Goal: Task Accomplishment & Management: Manage account settings

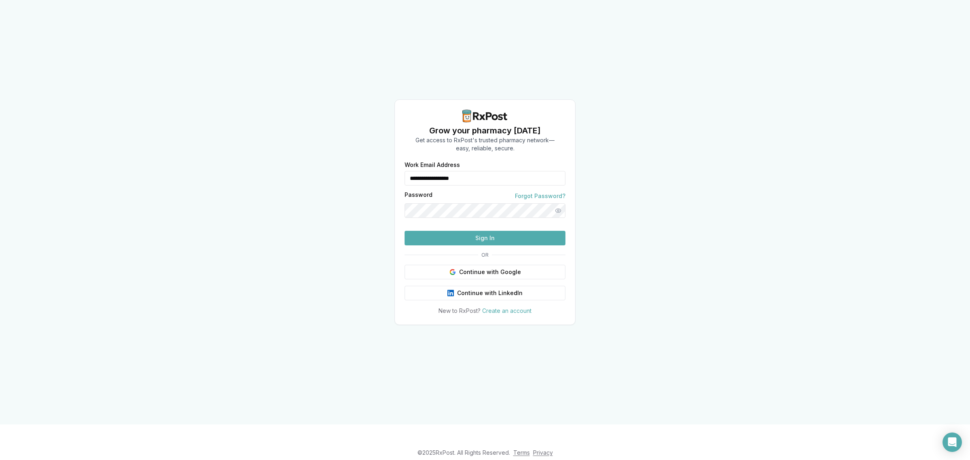
drag, startPoint x: 498, startPoint y: 164, endPoint x: 357, endPoint y: 153, distance: 142.3
click at [359, 155] on div "**********" at bounding box center [485, 212] width 970 height 424
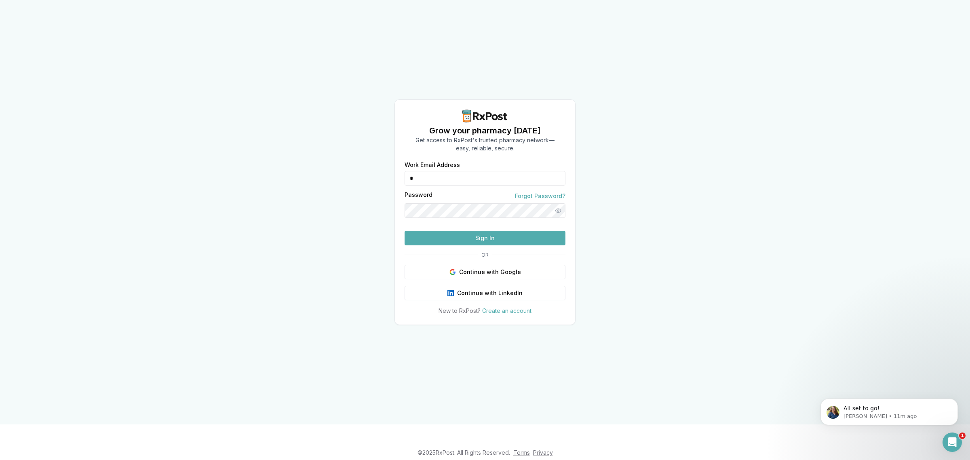
type input "**********"
click at [455, 245] on button "Sign In" at bounding box center [485, 238] width 161 height 15
click at [476, 245] on button "Sign In" at bounding box center [485, 238] width 161 height 15
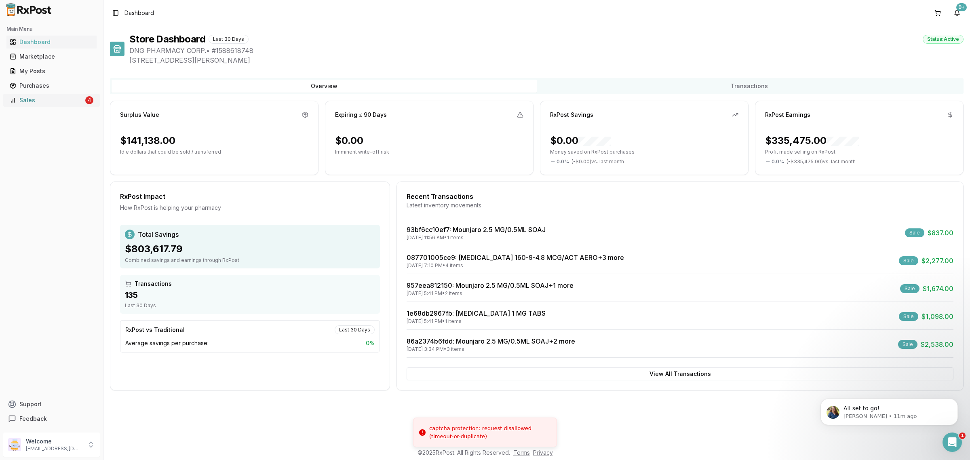
click at [31, 99] on div "Sales" at bounding box center [47, 100] width 74 height 8
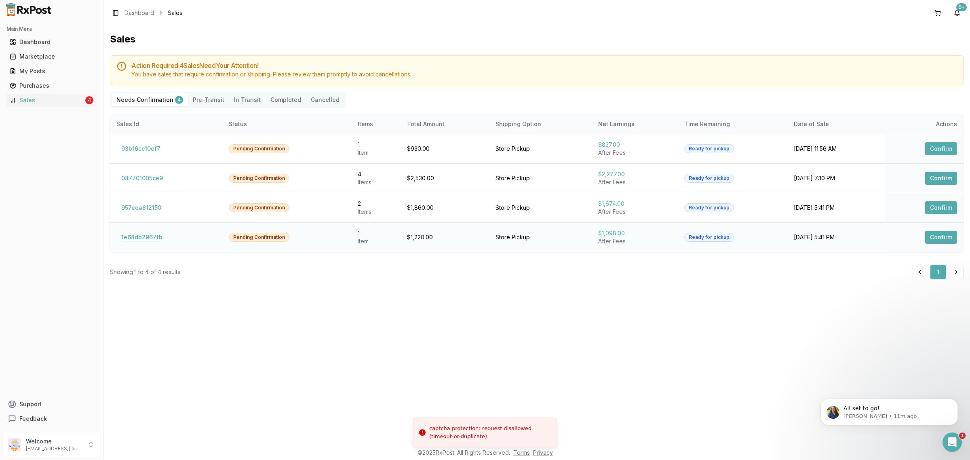
click at [136, 238] on button "1e68db2967fb" at bounding box center [141, 237] width 51 height 13
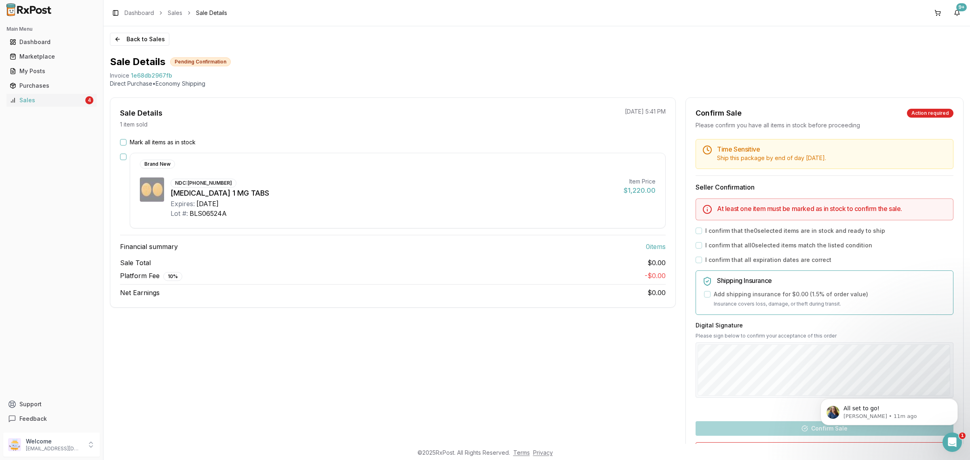
click at [336, 184] on div "NDC: 59148-0037-13 Rexulti 1 MG TABS Expires: 2027-07-01 Lot #: BLS06524A" at bounding box center [394, 197] width 447 height 41
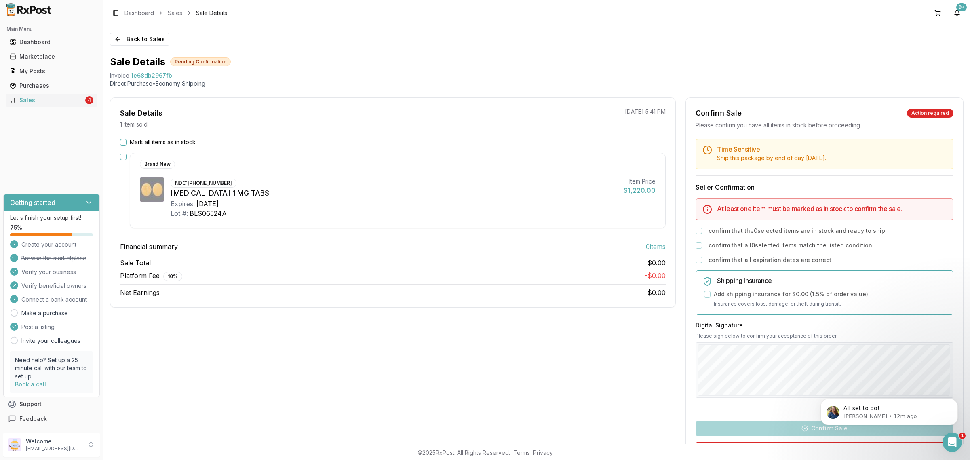
click at [136, 139] on label "Mark all items as in stock" at bounding box center [163, 142] width 66 height 8
click at [127, 139] on button "Mark all items as in stock" at bounding box center [123, 142] width 6 height 6
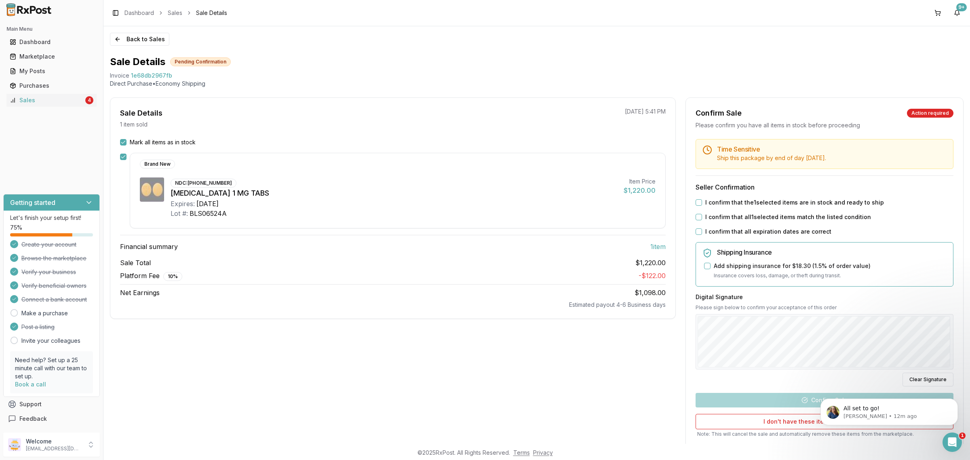
click at [783, 204] on label "I confirm that the 1 selected items are in stock and ready to ship" at bounding box center [794, 202] width 179 height 8
click at [702, 204] on button "I confirm that the 1 selected items are in stock and ready to ship" at bounding box center [699, 202] width 6 height 6
click at [777, 217] on label "I confirm that all 1 selected items match the listed condition" at bounding box center [788, 217] width 166 height 8
click at [702, 217] on button "I confirm that all 1 selected items match the listed condition" at bounding box center [699, 217] width 6 height 6
click at [772, 229] on label "I confirm that all expiration dates are correct" at bounding box center [768, 232] width 126 height 8
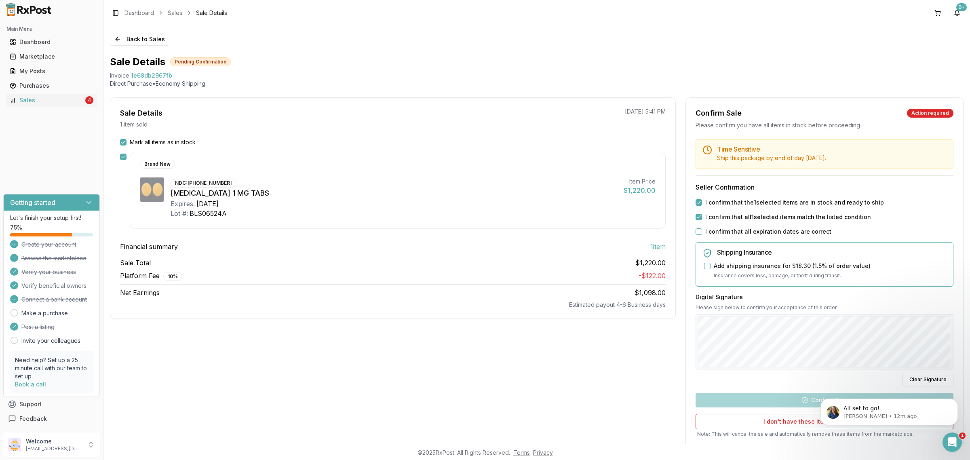
click at [702, 229] on button "I confirm that all expiration dates are correct" at bounding box center [699, 231] width 6 height 6
click at [768, 397] on button "Confirm Sale" at bounding box center [825, 400] width 258 height 15
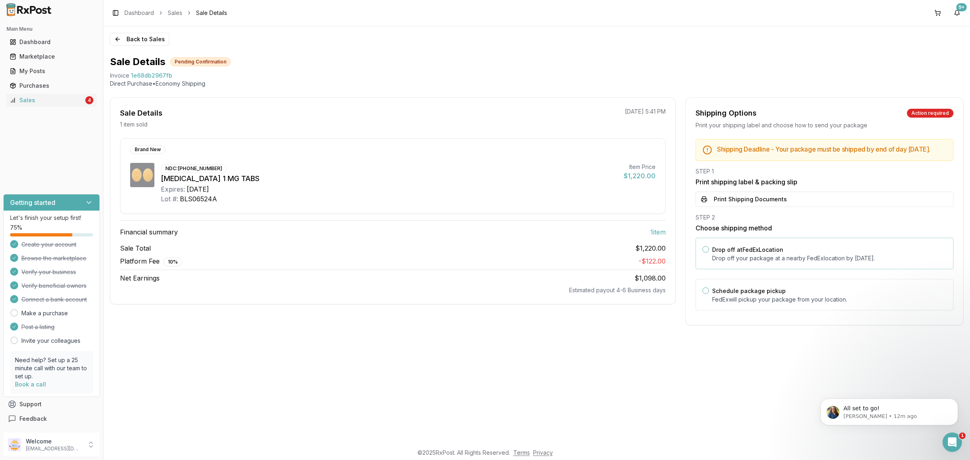
click at [793, 251] on div "Drop off at FedEx Location Drop off your package at a nearby FedEx location by …" at bounding box center [825, 254] width 258 height 32
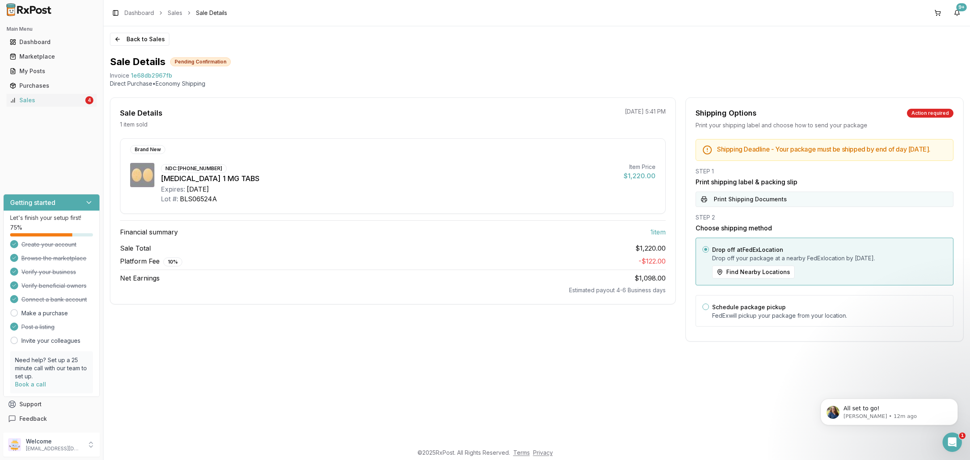
click at [801, 207] on button "Print Shipping Documents" at bounding box center [825, 199] width 258 height 15
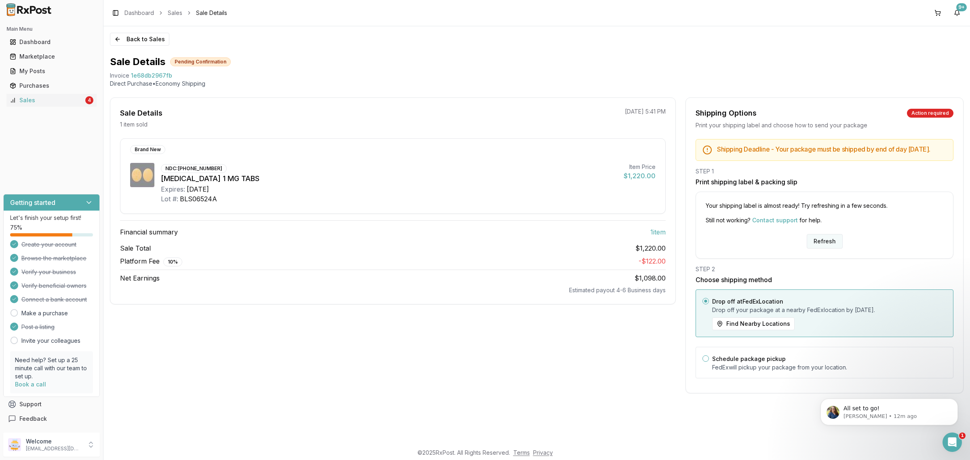
click at [820, 247] on button "Refresh" at bounding box center [825, 241] width 36 height 15
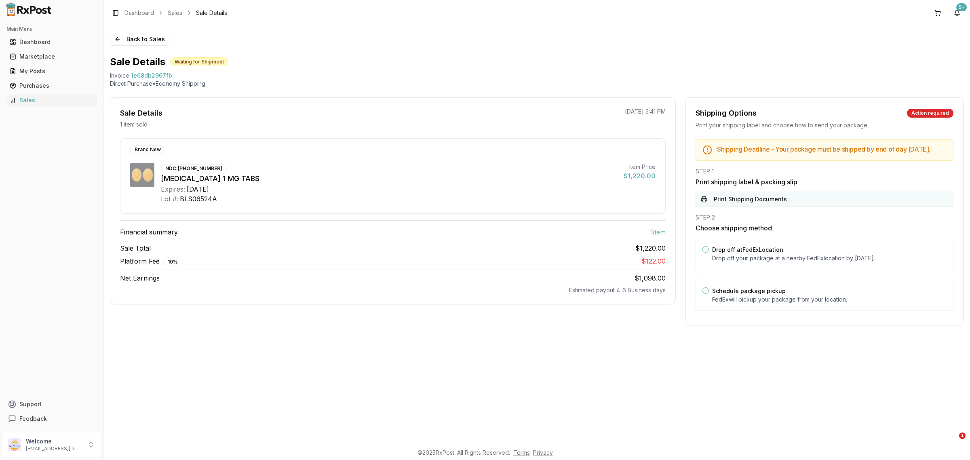
click at [829, 201] on button "Print Shipping Documents" at bounding box center [825, 199] width 258 height 15
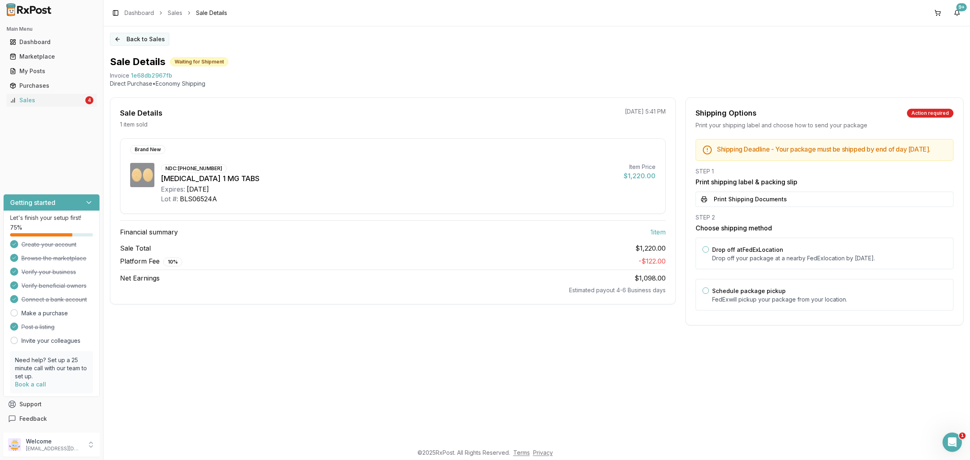
click at [134, 37] on button "Back to Sales" at bounding box center [139, 39] width 59 height 13
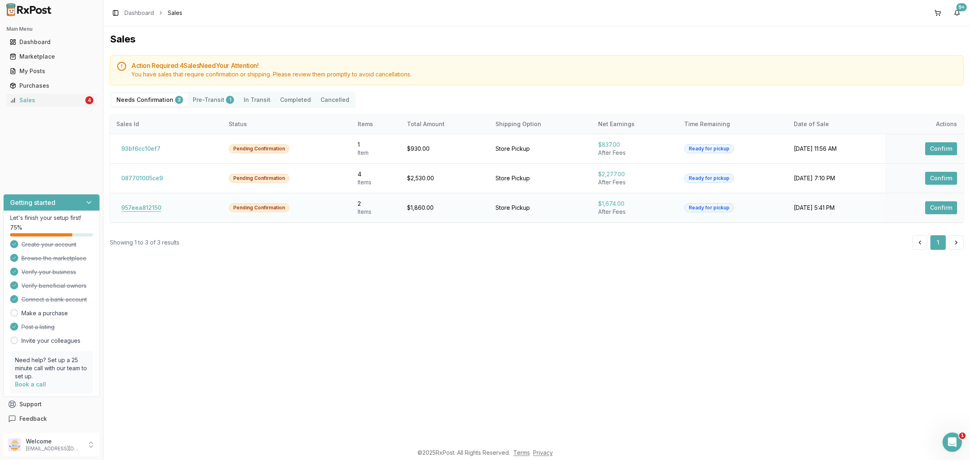
click at [153, 206] on button "957eea812150" at bounding box center [141, 207] width 50 height 13
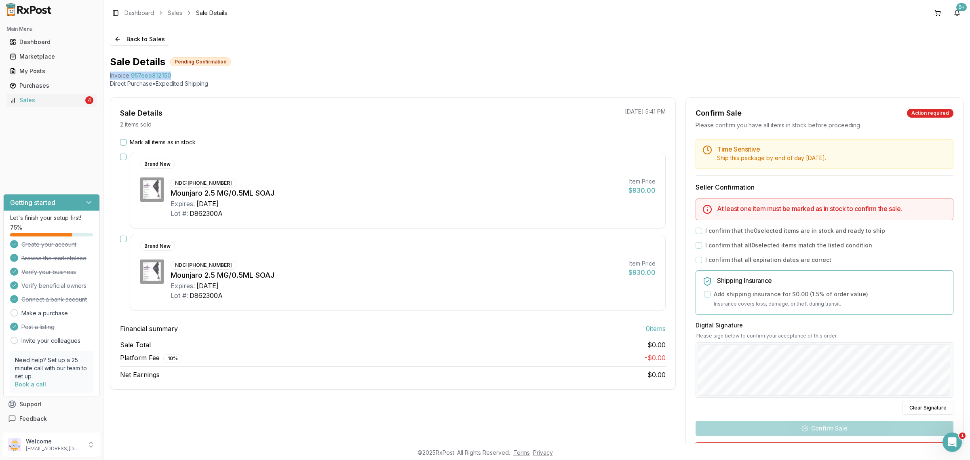
drag, startPoint x: 106, startPoint y: 70, endPoint x: 178, endPoint y: 74, distance: 71.7
click at [178, 74] on div "Back to Sales Sale Details Pending Confirmation Invoice 957eea812150 Direct Pur…" at bounding box center [536, 235] width 867 height 418
copy div "Invoice 957eea812150"
click at [951, 437] on icon "Open Intercom Messenger" at bounding box center [951, 441] width 13 height 13
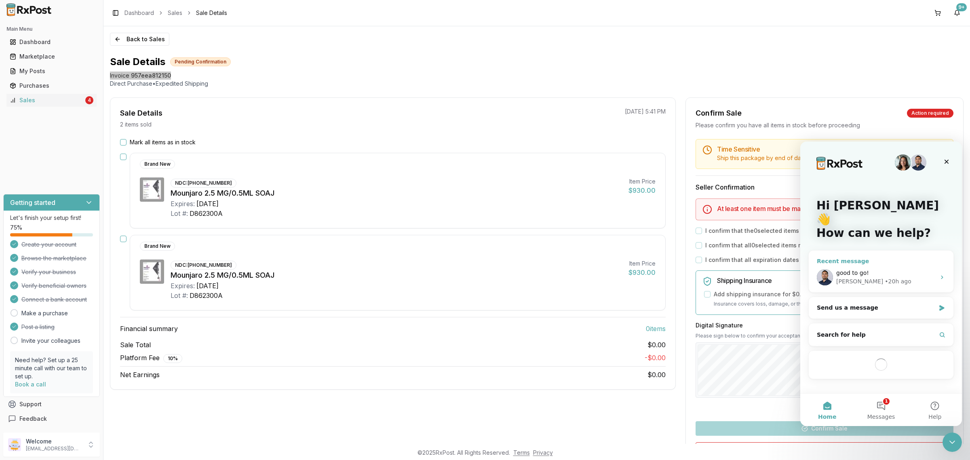
click at [880, 269] on div "good to go!" at bounding box center [885, 273] width 99 height 8
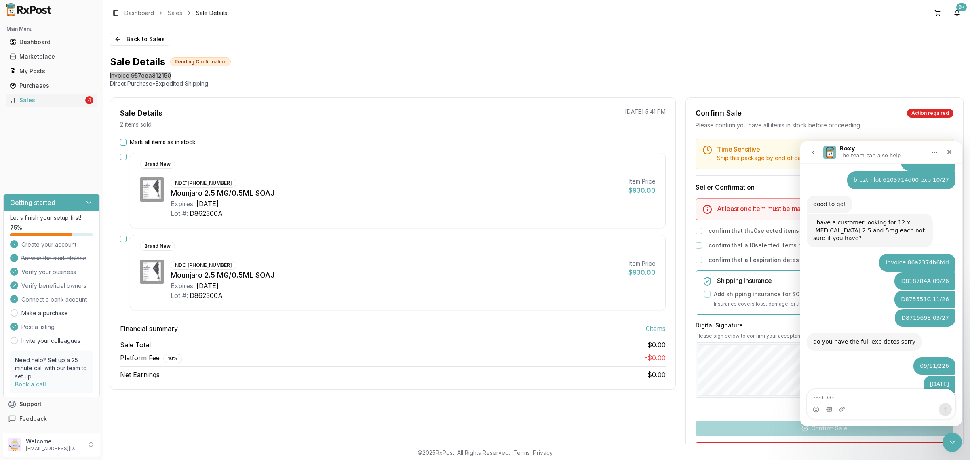
click at [882, 394] on textarea "Message…" at bounding box center [881, 396] width 148 height 14
type textarea "**********"
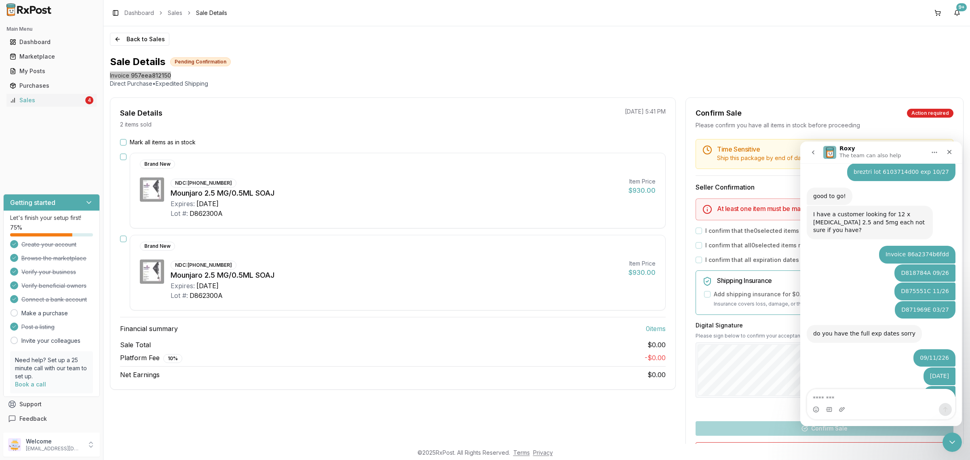
scroll to position [704, 0]
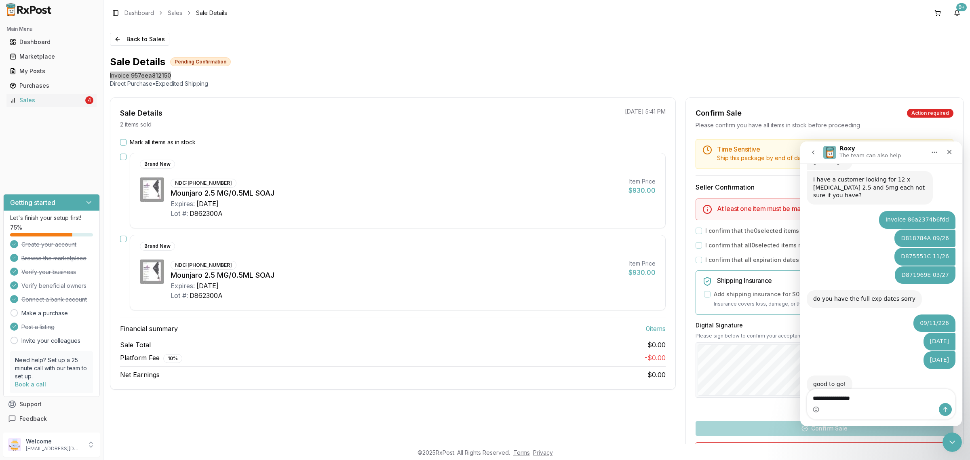
type textarea "**********"
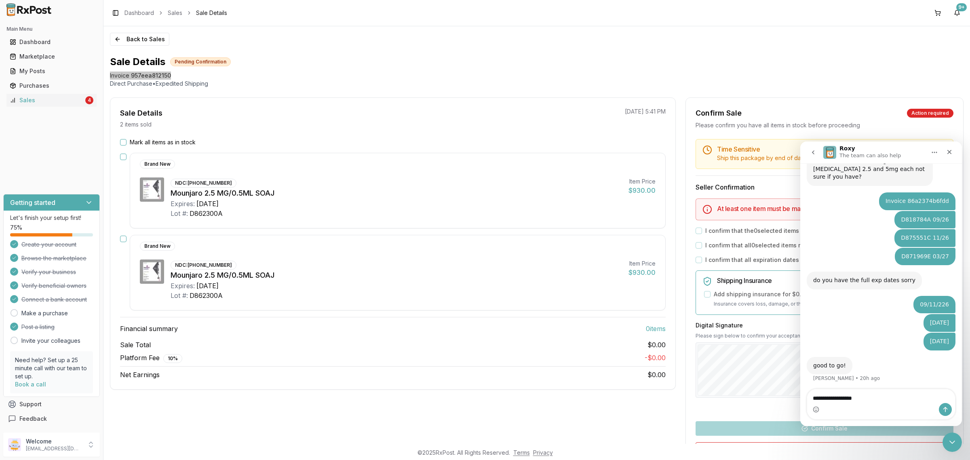
type textarea "**********"
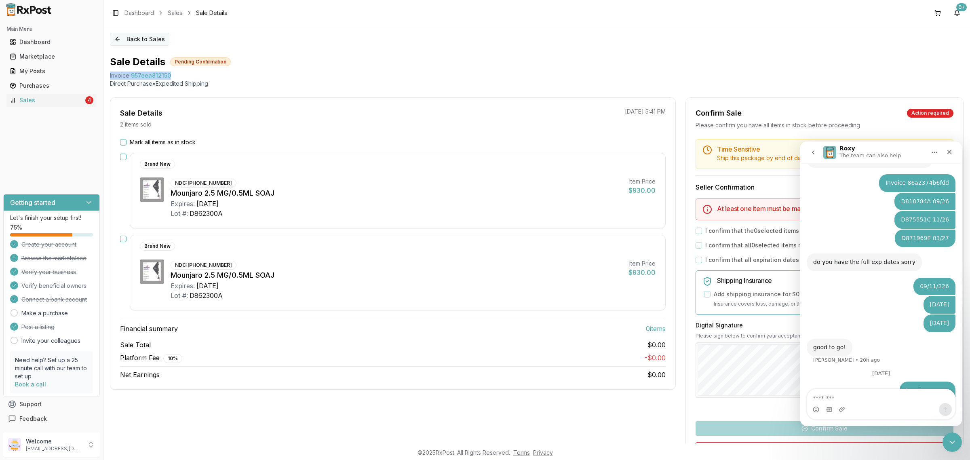
click at [138, 38] on button "Back to Sales" at bounding box center [139, 39] width 59 height 13
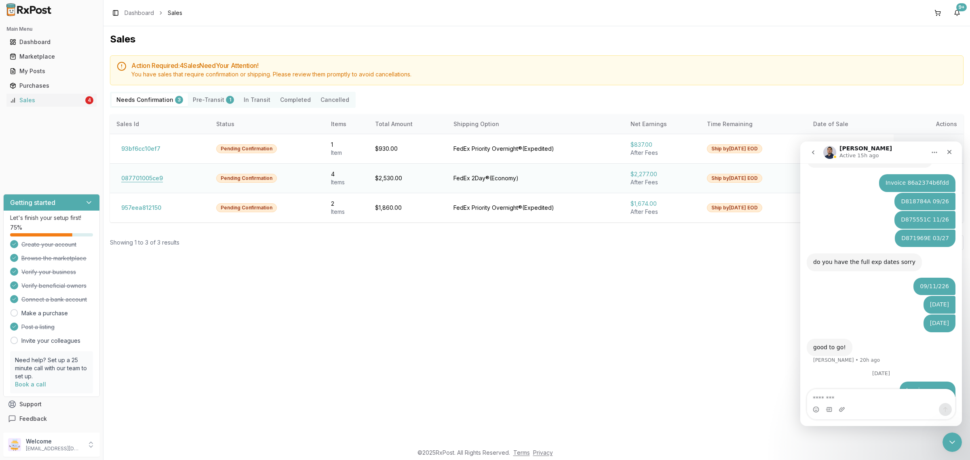
click at [142, 181] on button "087701005ce9" at bounding box center [141, 178] width 51 height 13
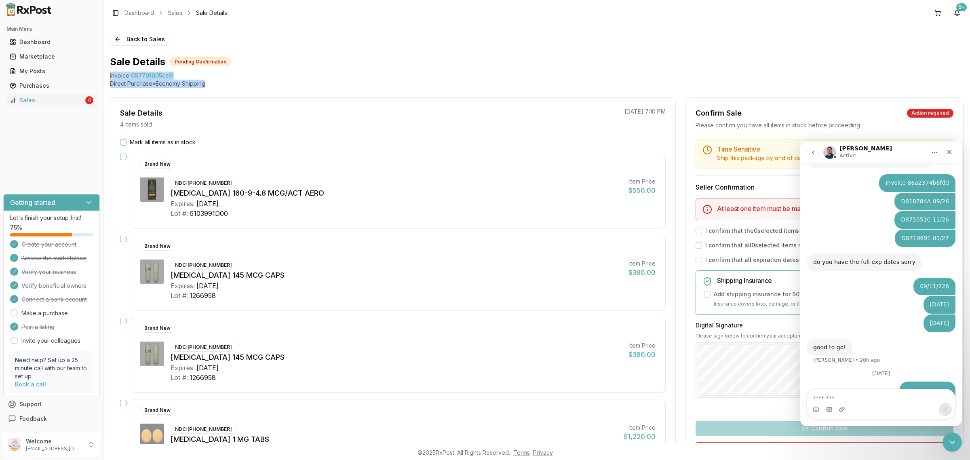
drag, startPoint x: 106, startPoint y: 75, endPoint x: 212, endPoint y: 84, distance: 107.1
click at [212, 84] on div "Back to Sales Sale Details Pending Confirmation Invoice 087701005ce9 Direct Pur…" at bounding box center [536, 235] width 867 height 418
click at [212, 84] on p "Direct Purchase • Economy Shipping" at bounding box center [537, 84] width 854 height 8
drag, startPoint x: 209, startPoint y: 82, endPoint x: 154, endPoint y: 82, distance: 55.0
click at [207, 82] on p "Direct Purchase • Economy Shipping" at bounding box center [537, 84] width 854 height 8
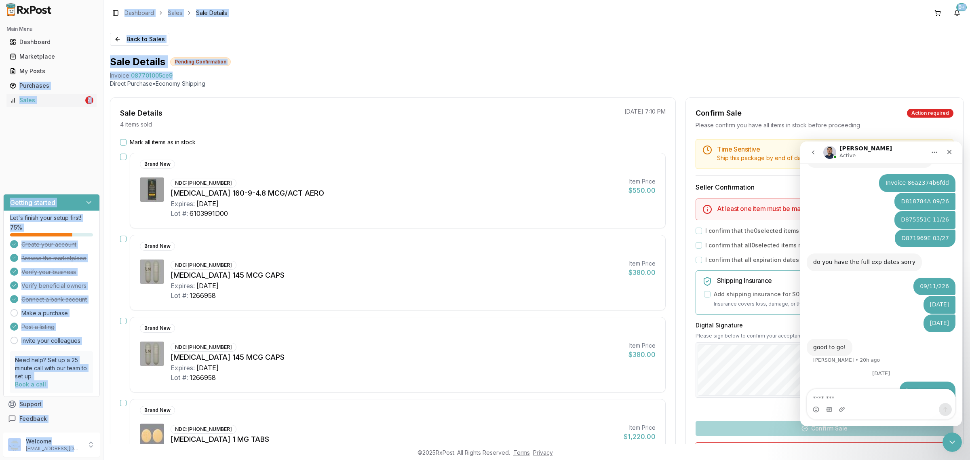
drag, startPoint x: 103, startPoint y: 75, endPoint x: 181, endPoint y: 73, distance: 78.1
click at [181, 73] on div "Main Menu Dashboard Marketplace My Posts Purchases Sales 4 Getting started Let'…" at bounding box center [485, 230] width 970 height 460
click at [188, 75] on div "Invoice 087701005ce9" at bounding box center [537, 76] width 854 height 8
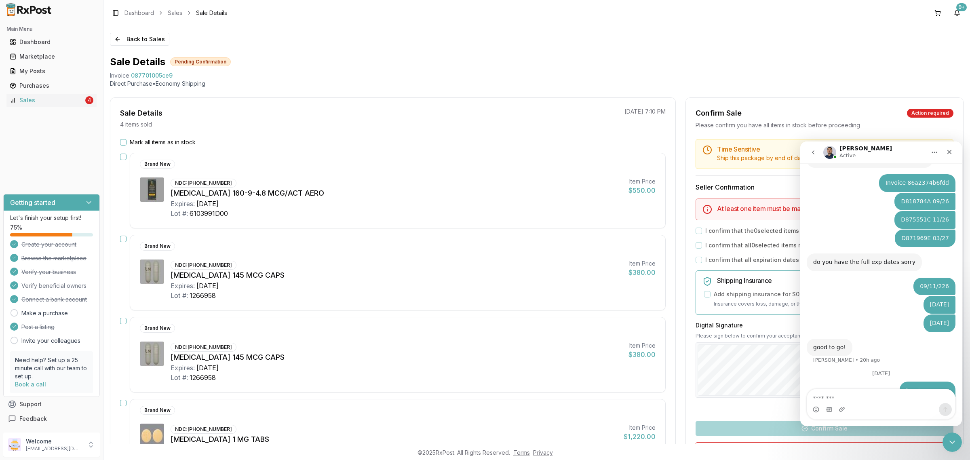
click at [268, 85] on p "Direct Purchase • Economy Shipping" at bounding box center [537, 84] width 854 height 8
drag, startPoint x: 108, startPoint y: 75, endPoint x: 185, endPoint y: 73, distance: 76.8
click at [185, 73] on div "Back to Sales Sale Details Pending Confirmation Invoice 087701005ce9 Direct Pur…" at bounding box center [536, 235] width 867 height 418
copy div "Invoice 087701005ce9"
click at [884, 392] on textarea "Message…" at bounding box center [881, 396] width 148 height 14
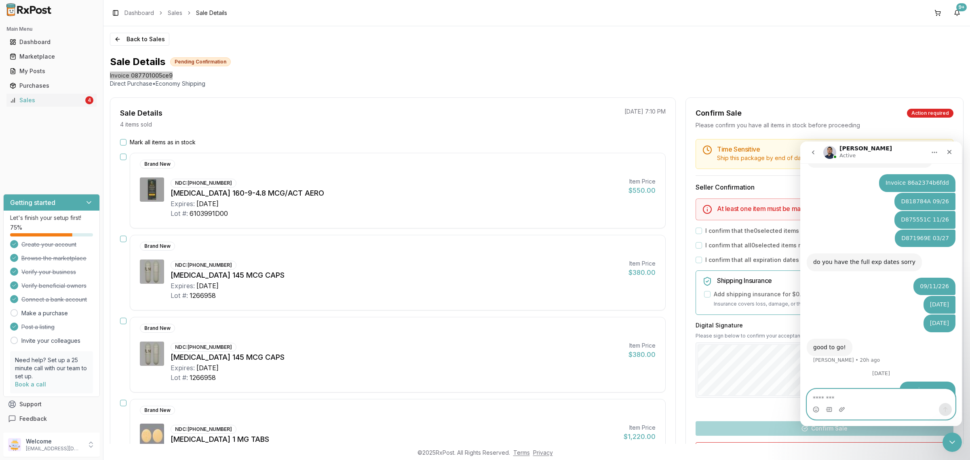
paste textarea "**********"
type textarea "**********"
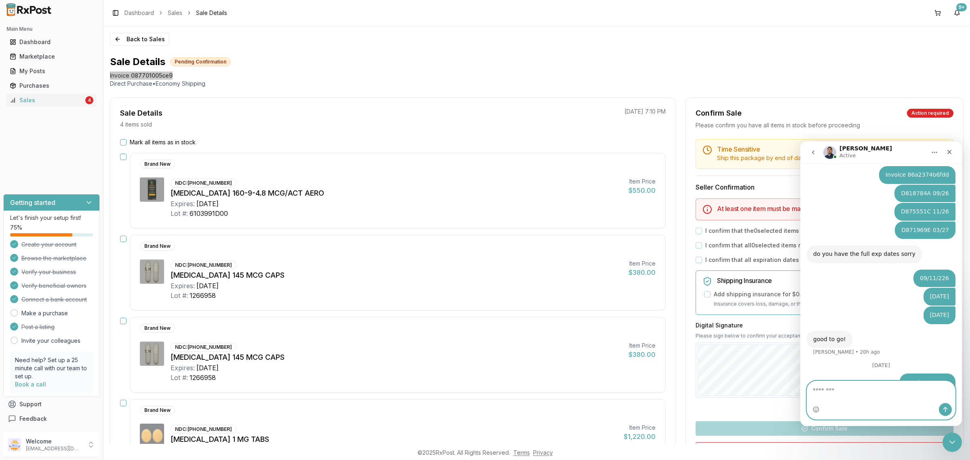
scroll to position [767, 0]
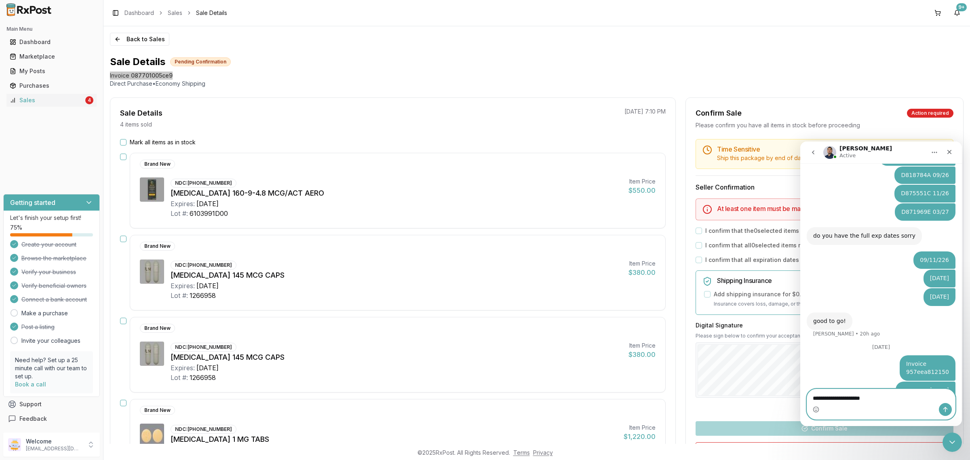
type textarea "**********"
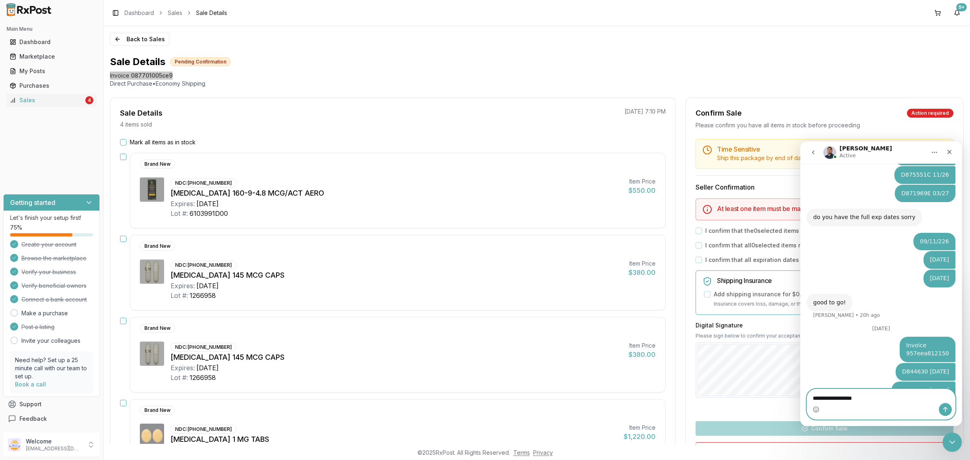
type textarea "**********"
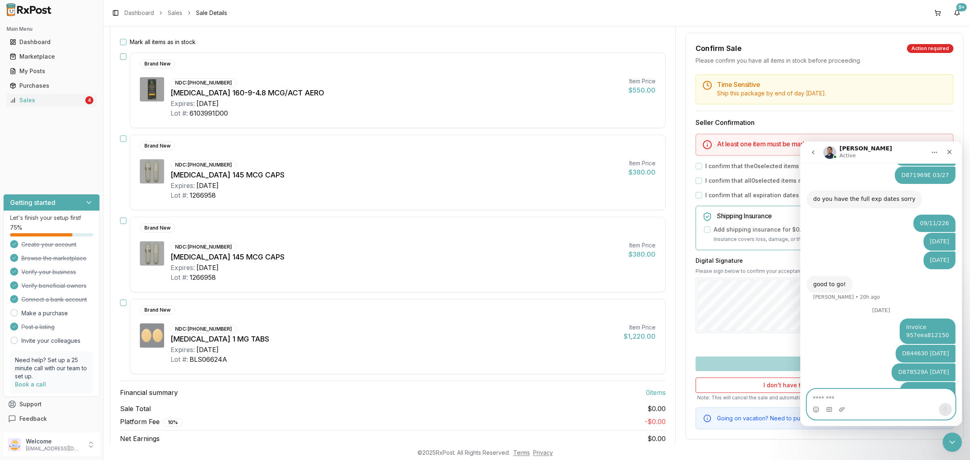
scroll to position [101, 0]
click at [851, 394] on textarea "Message…" at bounding box center [881, 396] width 148 height 14
type textarea "**********"
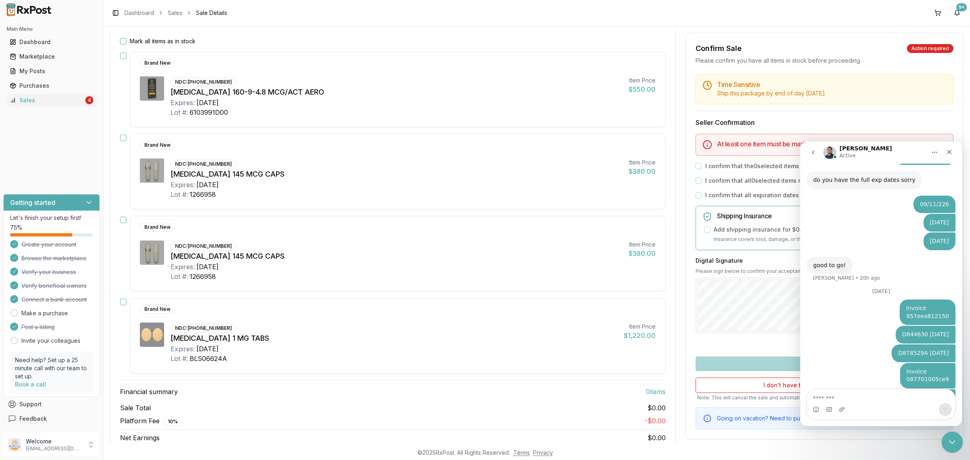
drag, startPoint x: 955, startPoint y: 441, endPoint x: 1708, endPoint y: 822, distance: 844.0
click at [955, 441] on icon "Close Intercom Messenger" at bounding box center [951, 441] width 10 height 10
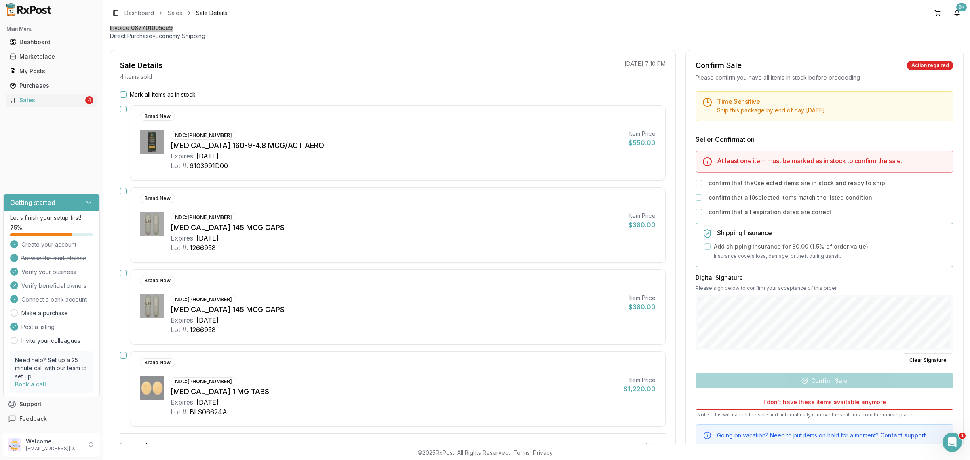
scroll to position [0, 0]
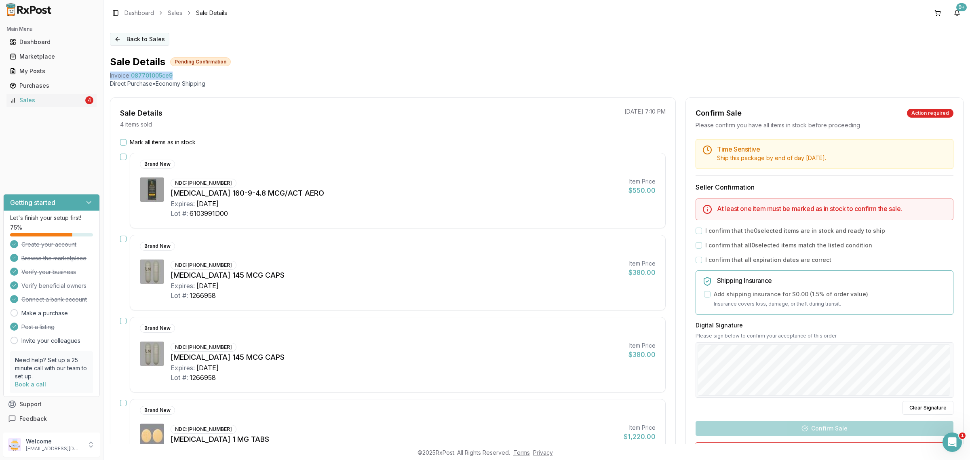
click at [138, 42] on button "Back to Sales" at bounding box center [139, 39] width 59 height 13
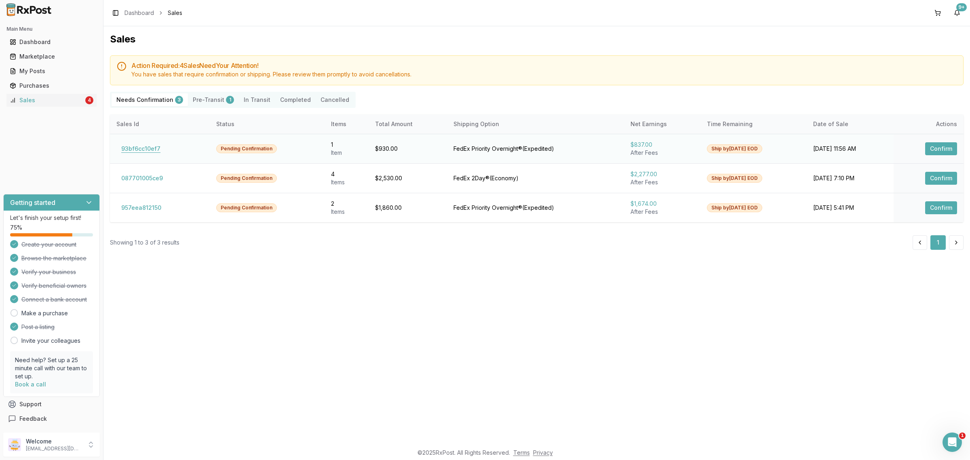
click at [150, 150] on button "93bf6cc10ef7" at bounding box center [140, 148] width 49 height 13
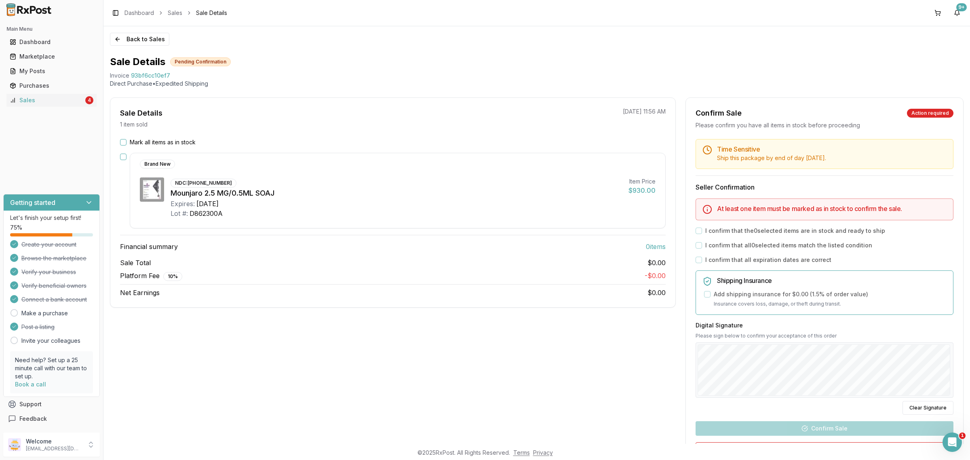
click at [462, 225] on div "Brand New NDC: 00002-1506-80 Mounjaro 2.5 MG/0.5ML SOAJ Expires: 2026-11-01 Lot…" at bounding box center [398, 191] width 536 height 76
drag, startPoint x: 109, startPoint y: 76, endPoint x: 175, endPoint y: 77, distance: 65.5
click at [175, 77] on div "Back to Sales Sale Details Pending Confirmation Invoice 93bf6cc10ef7 Direct Pur…" at bounding box center [536, 235] width 867 height 418
copy div "Invoice 93bf6cc10ef7"
click at [952, 439] on icon "Open Intercom Messenger" at bounding box center [951, 441] width 6 height 6
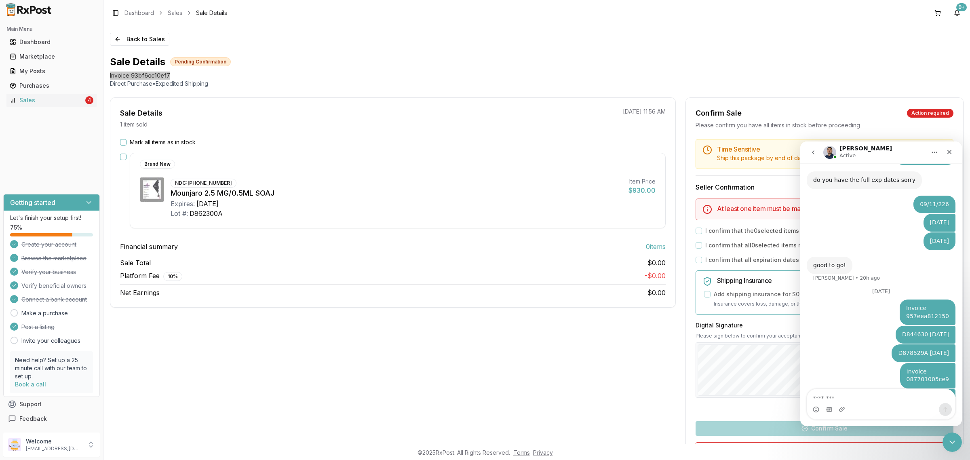
type textarea "**********"
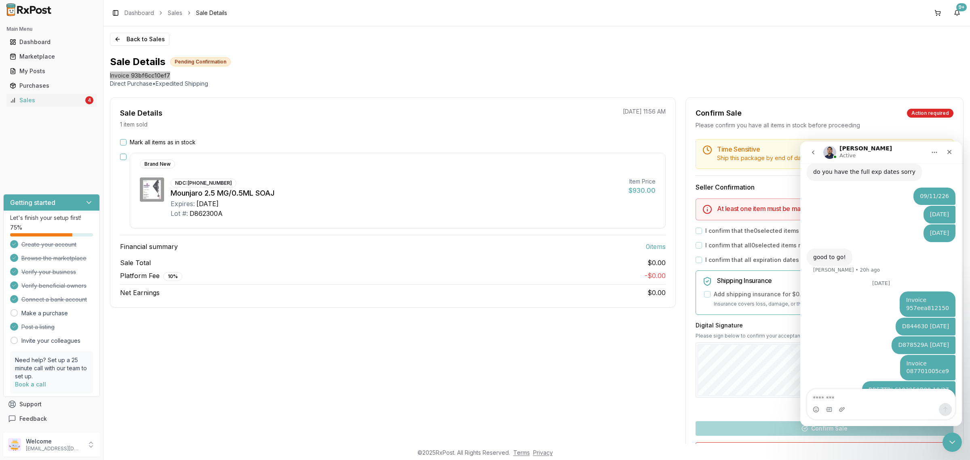
scroll to position [849, 0]
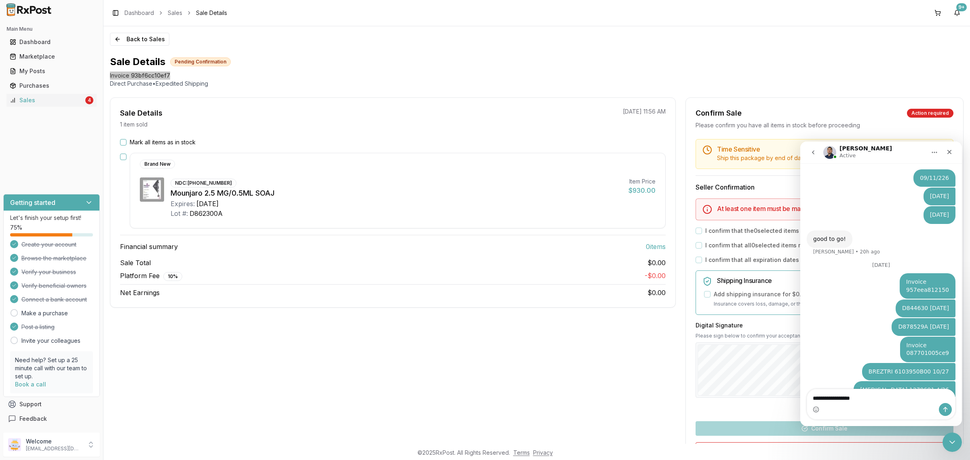
type textarea "**********"
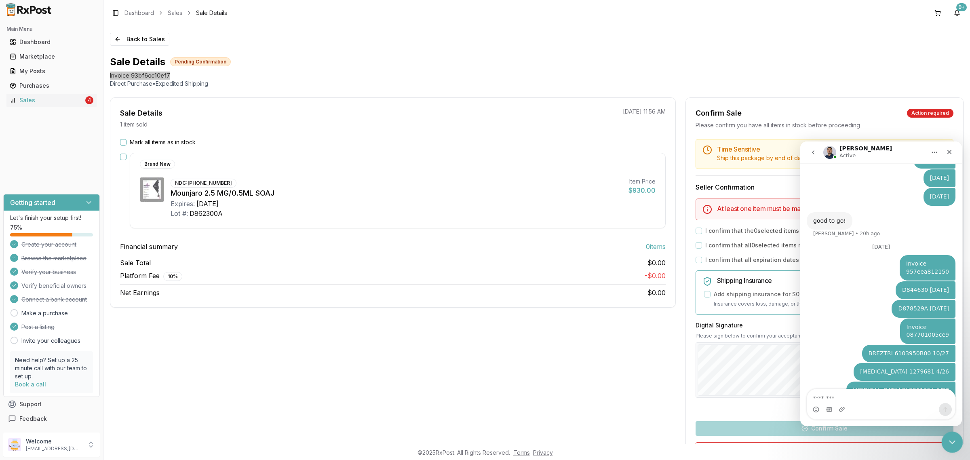
drag, startPoint x: 949, startPoint y: 441, endPoint x: 1713, endPoint y: 838, distance: 861.3
click at [949, 440] on icon "Close Intercom Messenger" at bounding box center [951, 440] width 6 height 3
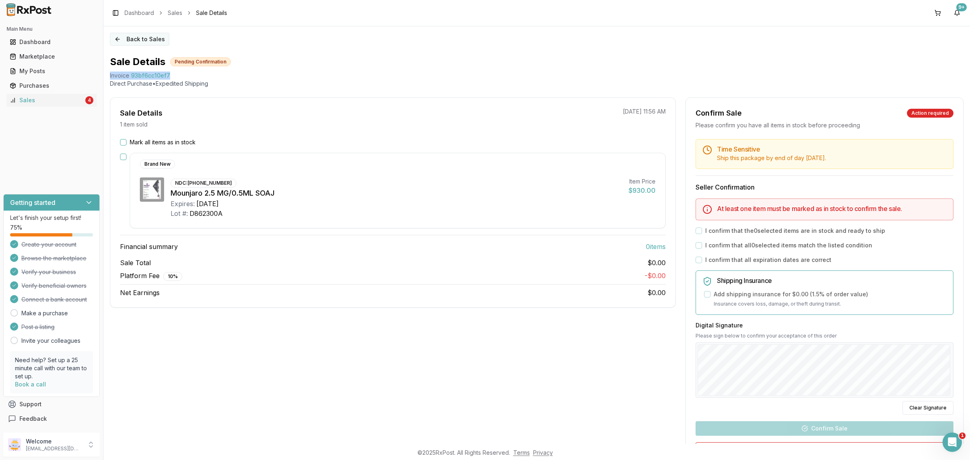
click at [156, 39] on button "Back to Sales" at bounding box center [139, 39] width 59 height 13
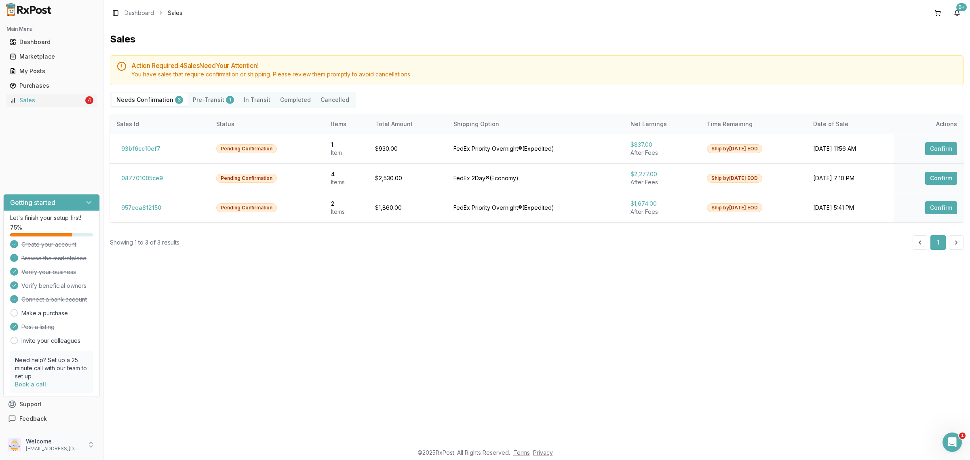
click at [72, 448] on p "dngpharmacy2@gmail.com" at bounding box center [54, 448] width 56 height 6
click at [137, 446] on span "Sign Out" at bounding box center [146, 447] width 77 height 8
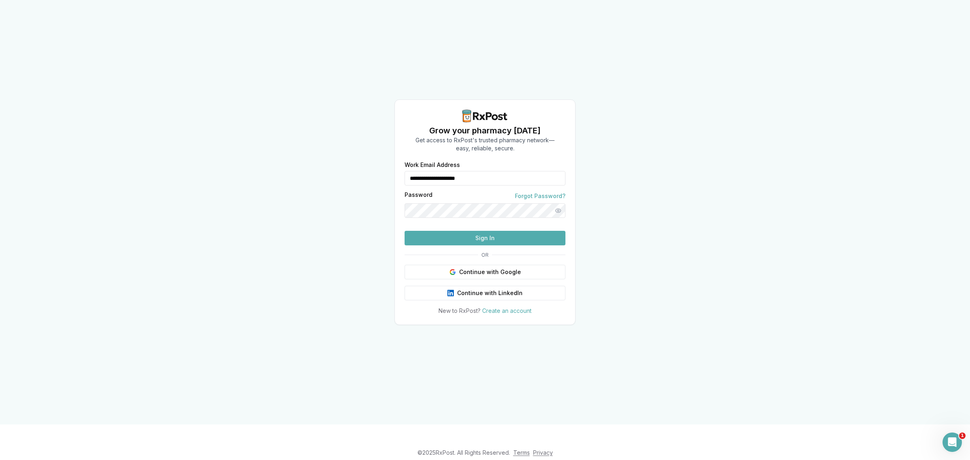
drag, startPoint x: 512, startPoint y: 166, endPoint x: 395, endPoint y: 183, distance: 118.1
click at [395, 183] on div "**********" at bounding box center [485, 238] width 180 height 153
type input "**********"
click at [461, 245] on button "Sign In" at bounding box center [485, 238] width 161 height 15
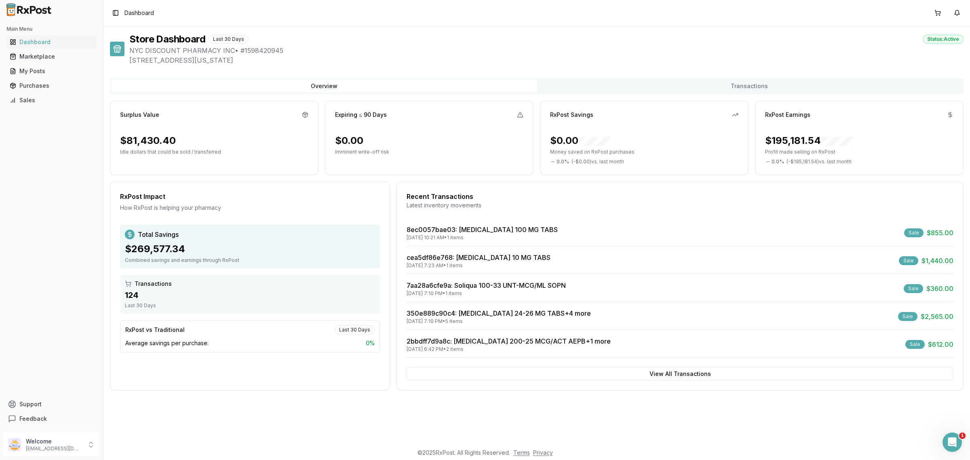
click at [492, 252] on div "8ec0057bae03 : [MEDICAL_DATA] 100 MG TABS [DATE] 10:21 AM • 1 items Sale $855.0…" at bounding box center [680, 291] width 547 height 133
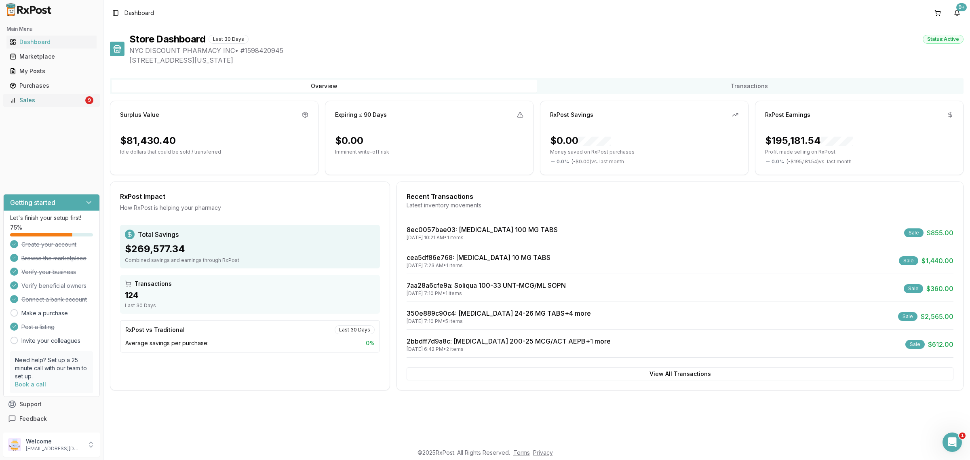
click at [63, 101] on div "Sales" at bounding box center [47, 100] width 74 height 8
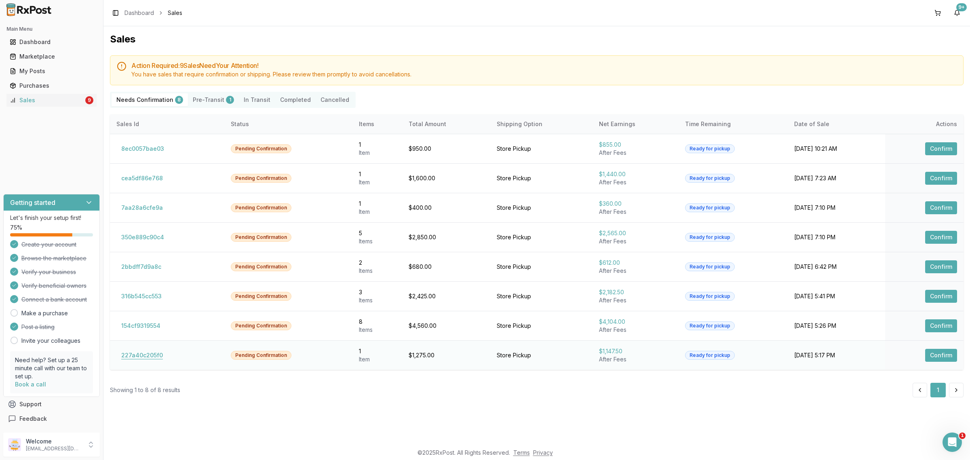
click at [139, 352] on button "227a40c205f0" at bounding box center [141, 355] width 51 height 13
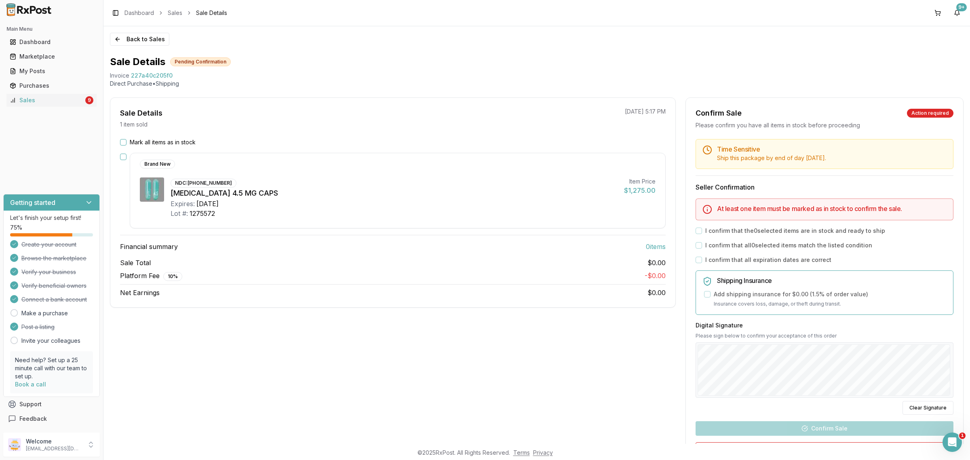
click at [359, 148] on div "Mark all items as in stock Brand New NDC: [PHONE_NUMBER] [MEDICAL_DATA] 4.5 MG …" at bounding box center [392, 217] width 565 height 159
click at [154, 141] on label "Mark all items as in stock" at bounding box center [163, 142] width 66 height 8
click at [127, 141] on button "Mark all items as in stock" at bounding box center [123, 142] width 6 height 6
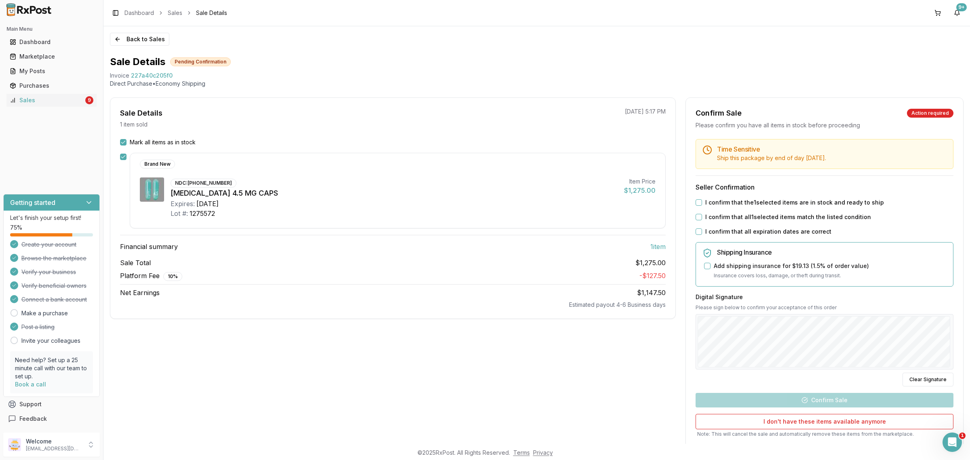
click at [717, 202] on label "I confirm that the 1 selected items are in stock and ready to ship" at bounding box center [794, 202] width 179 height 8
click at [702, 202] on button "I confirm that the 1 selected items are in stock and ready to ship" at bounding box center [699, 202] width 6 height 6
click at [719, 217] on label "I confirm that all 1 selected items match the listed condition" at bounding box center [788, 217] width 166 height 8
click at [702, 217] on button "I confirm that all 1 selected items match the listed condition" at bounding box center [699, 217] width 6 height 6
click at [716, 229] on label "I confirm that all expiration dates are correct" at bounding box center [768, 232] width 126 height 8
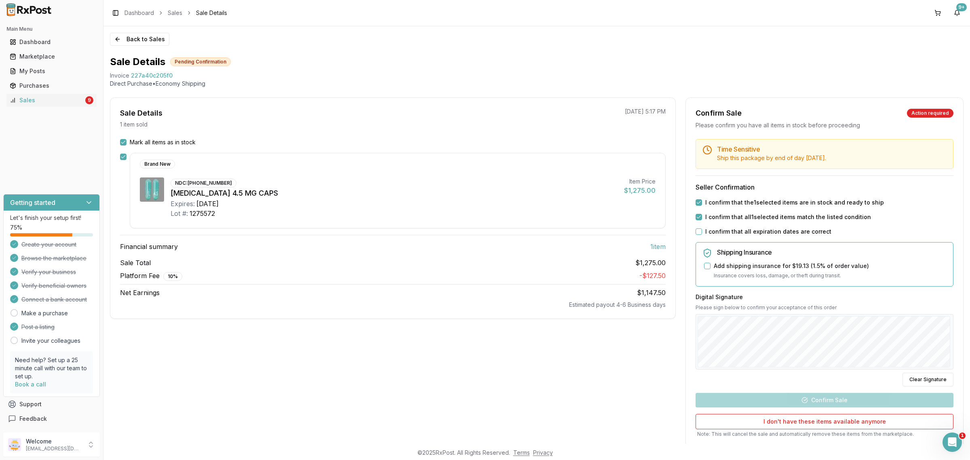
click at [702, 229] on button "I confirm that all expiration dates are correct" at bounding box center [699, 231] width 6 height 6
click at [969, 327] on div "Back to Sales Sale Details Pending Confirmation Invoice 227a40c205f0 Direct Pur…" at bounding box center [536, 235] width 867 height 418
click at [859, 401] on button "Confirm Sale" at bounding box center [825, 400] width 258 height 15
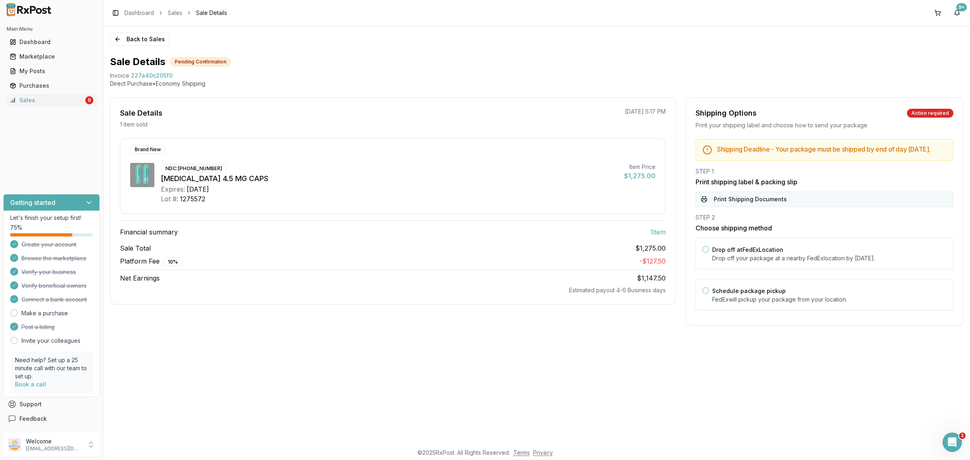
click at [761, 207] on button "Print Shipping Documents" at bounding box center [825, 199] width 258 height 15
click at [767, 253] on label "Drop off at FedEx Location" at bounding box center [747, 249] width 71 height 7
click at [709, 253] on button "Drop off at FedEx Location" at bounding box center [706, 249] width 6 height 6
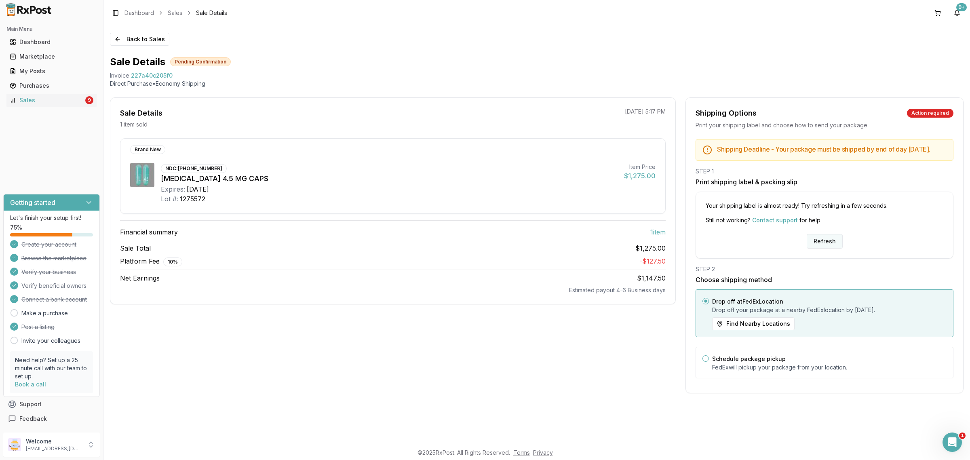
click at [829, 249] on button "Refresh" at bounding box center [825, 241] width 36 height 15
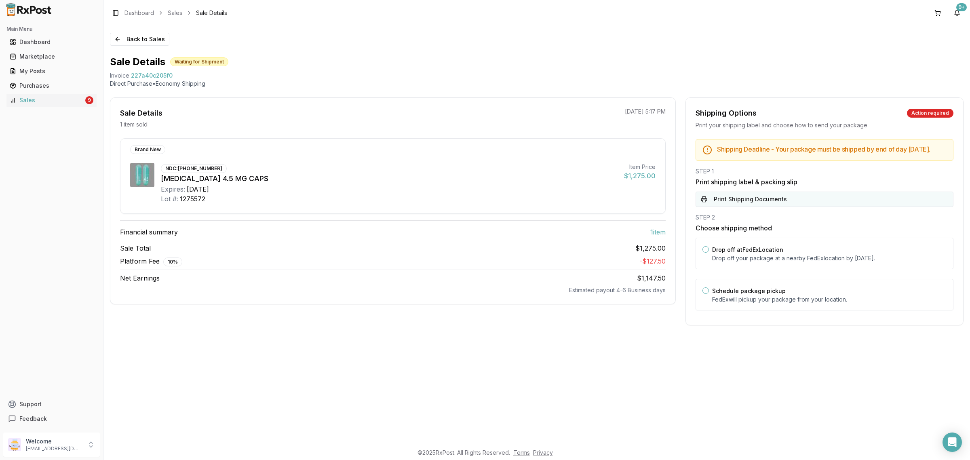
click at [770, 200] on button "Print Shipping Documents" at bounding box center [825, 199] width 258 height 15
click at [773, 253] on label "Drop off at FedEx Location" at bounding box center [747, 249] width 71 height 7
click at [709, 253] on button "Drop off at FedEx Location" at bounding box center [706, 249] width 6 height 6
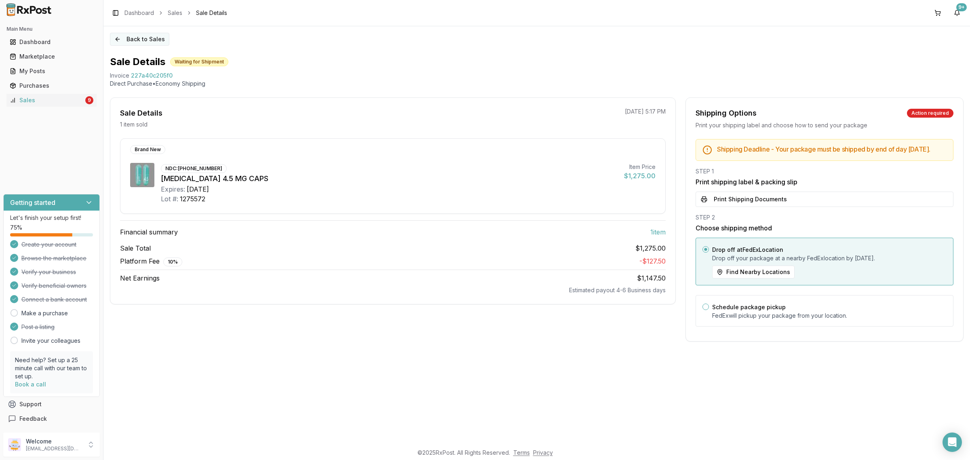
click at [156, 43] on button "Back to Sales" at bounding box center [139, 39] width 59 height 13
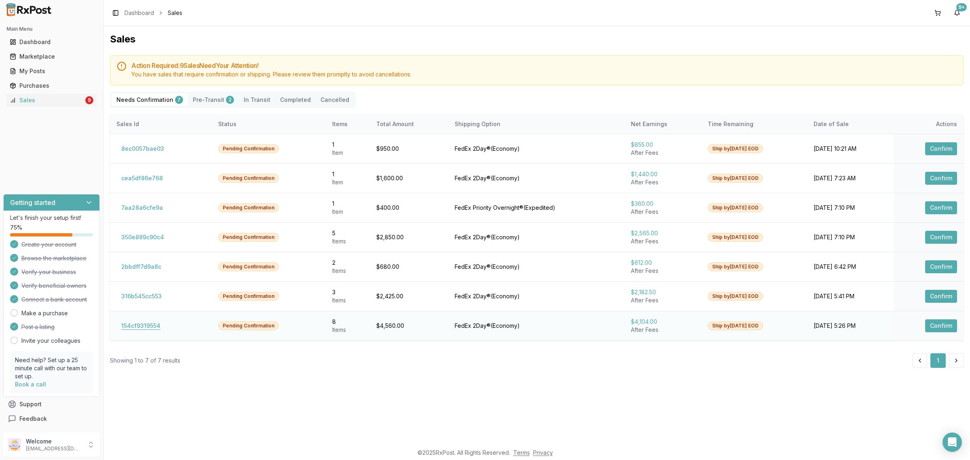
click at [156, 328] on button "154cf9319554" at bounding box center [140, 325] width 49 height 13
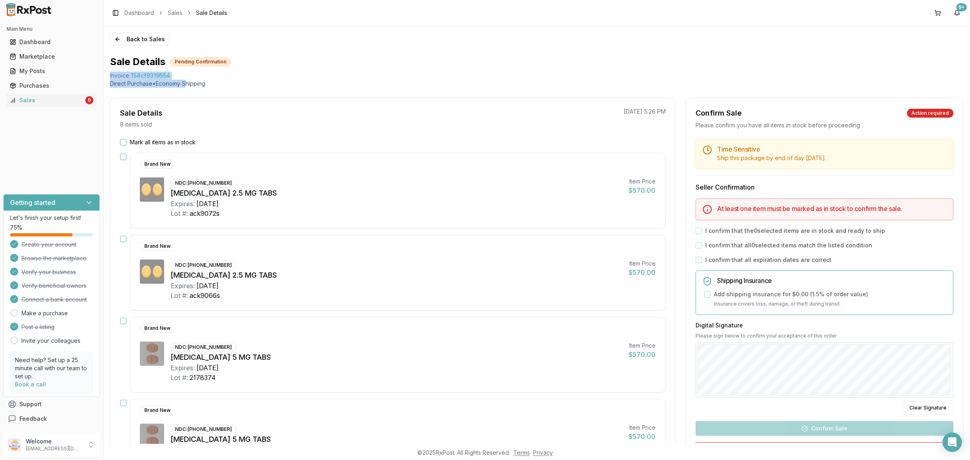
drag, startPoint x: 106, startPoint y: 76, endPoint x: 190, endPoint y: 80, distance: 84.6
click at [190, 80] on div "Back to Sales Sale Details Pending Confirmation Invoice 154cf9319554 Direct Pur…" at bounding box center [536, 235] width 867 height 418
click at [203, 112] on div "Sale Details 8 items sold 09/18/2025 5:26 PM" at bounding box center [392, 118] width 565 height 21
drag, startPoint x: 109, startPoint y: 74, endPoint x: 176, endPoint y: 78, distance: 66.8
click at [176, 78] on div "Back to Sales Sale Details Pending Confirmation Invoice 154cf9319554 Direct Pur…" at bounding box center [536, 235] width 867 height 418
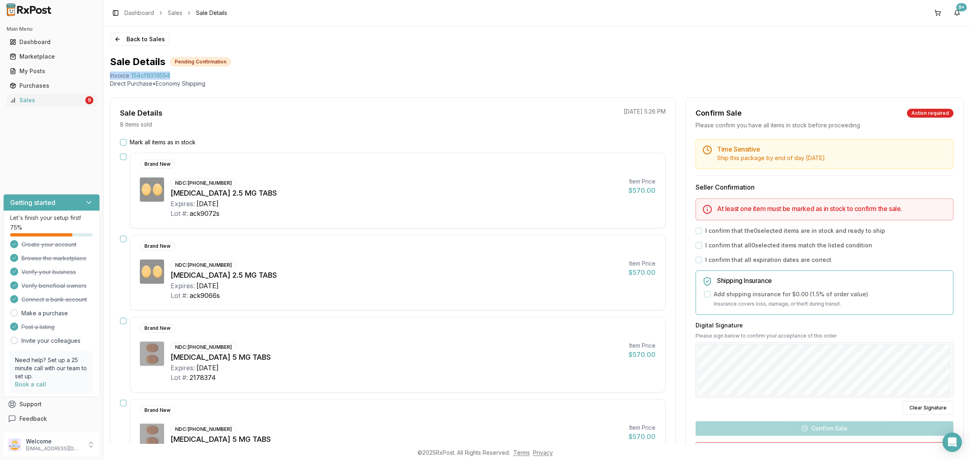
copy div "Invoice 154cf9319554"
click at [957, 445] on div "Open Intercom Messenger" at bounding box center [952, 442] width 21 height 21
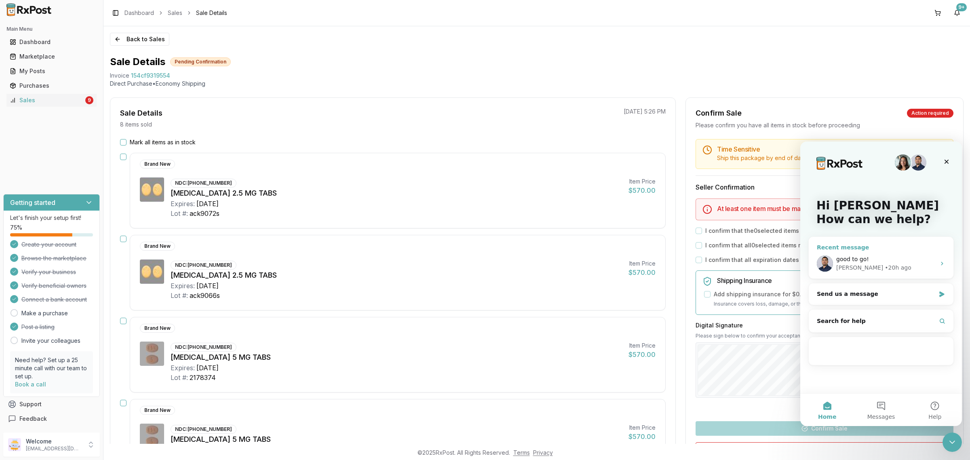
click at [881, 255] on div "good to go!" at bounding box center [885, 259] width 99 height 8
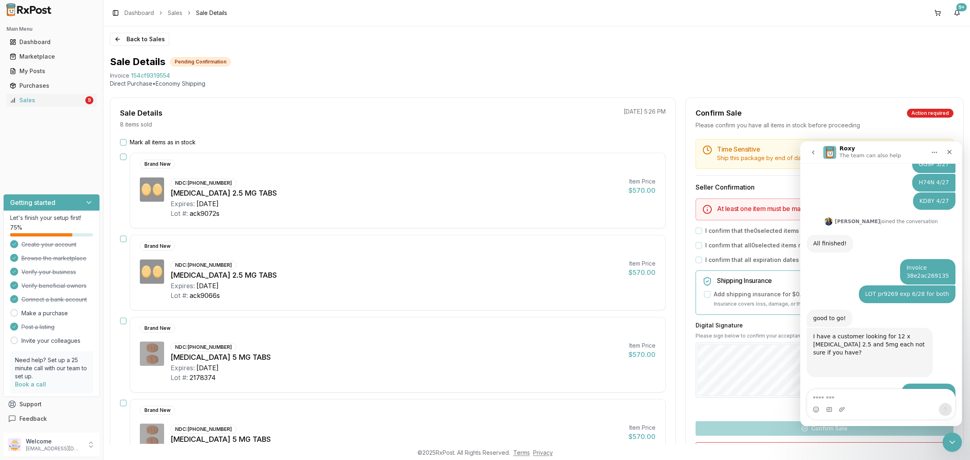
click at [843, 396] on textarea "Message…" at bounding box center [881, 396] width 148 height 14
type textarea "**********"
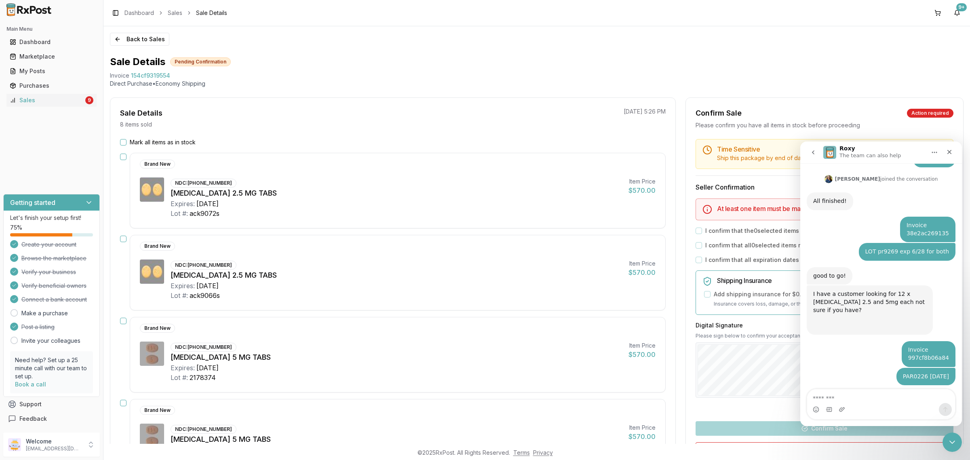
scroll to position [993, 0]
drag, startPoint x: 876, startPoint y: 388, endPoint x: 805, endPoint y: 395, distance: 71.5
click at [804, 395] on div "Ask us anything, or share your feedback. I have a couple pharmacies trying to l…" at bounding box center [881, 294] width 162 height 263
drag, startPoint x: 823, startPoint y: 396, endPoint x: 785, endPoint y: 402, distance: 38.4
click at [800, 402] on html "Roxy The team can also help Ask us anything, or share your feedback. I have a c…" at bounding box center [881, 283] width 162 height 285
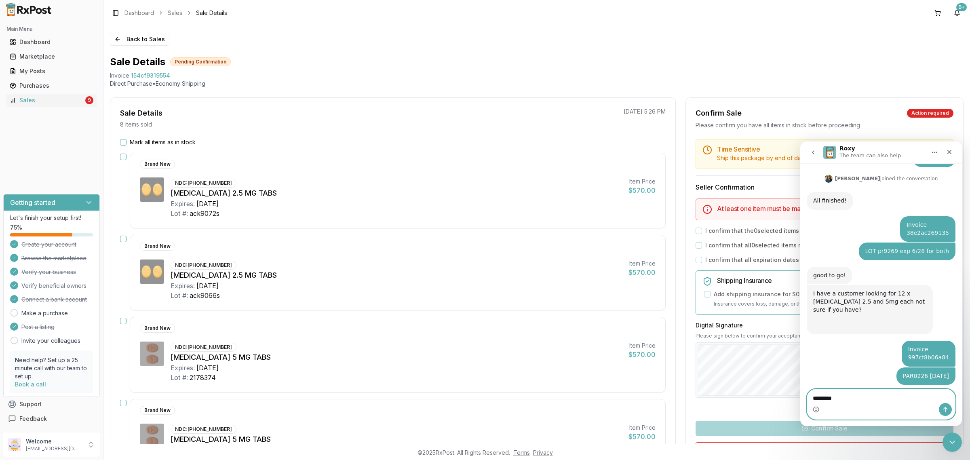
click at [872, 394] on textarea "*********" at bounding box center [881, 396] width 148 height 14
type textarea "**********"
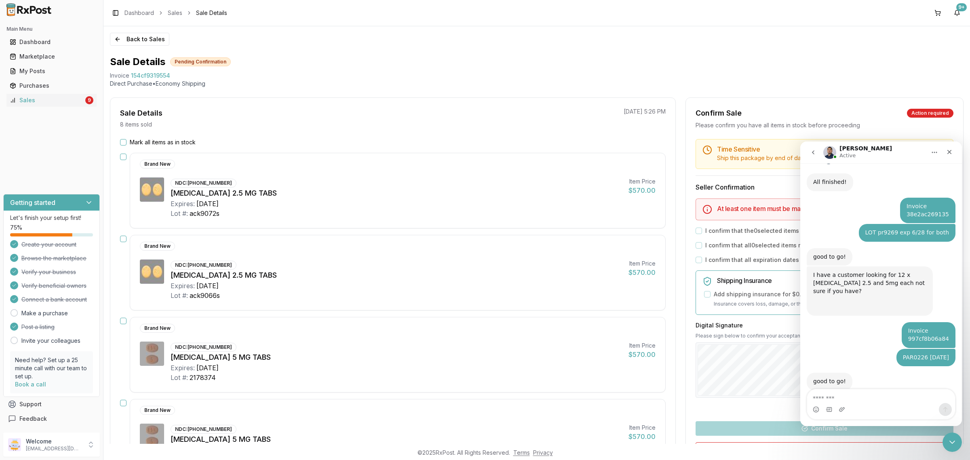
drag, startPoint x: 872, startPoint y: 371, endPoint x: 910, endPoint y: 371, distance: 37.6
click at [910, 442] on div "ELIQUIS 5MG 2152375 9/27 George • Just now" at bounding box center [897, 451] width 116 height 18
copy div "ELIQUIS 5MG"
click at [830, 397] on textarea "Message…" at bounding box center [881, 396] width 148 height 14
paste textarea "**********"
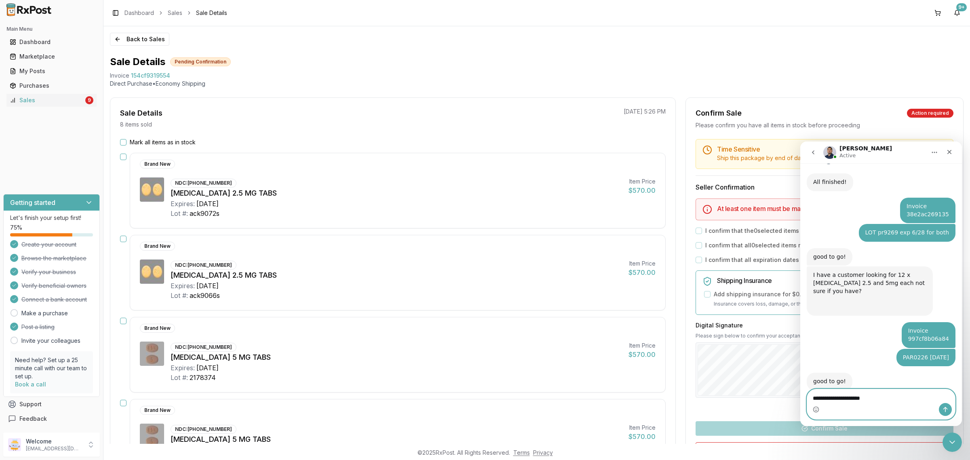
type textarea "**********"
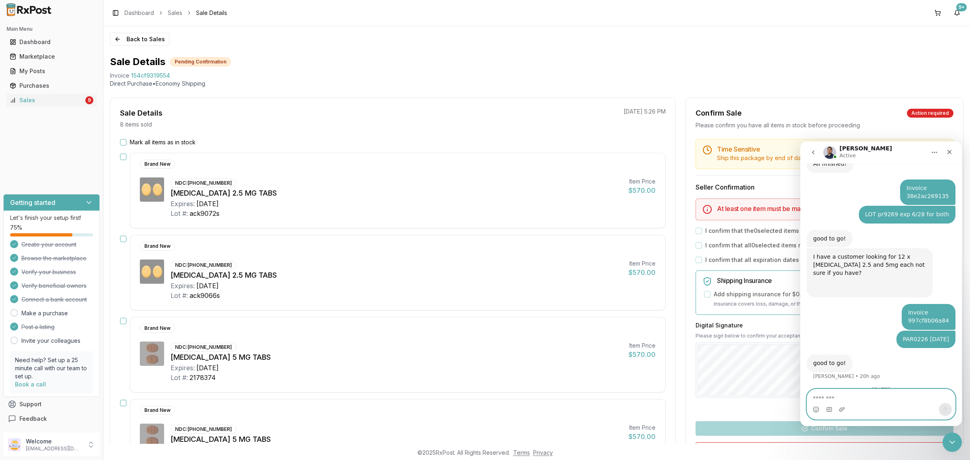
paste textarea "**********"
type textarea "**********"
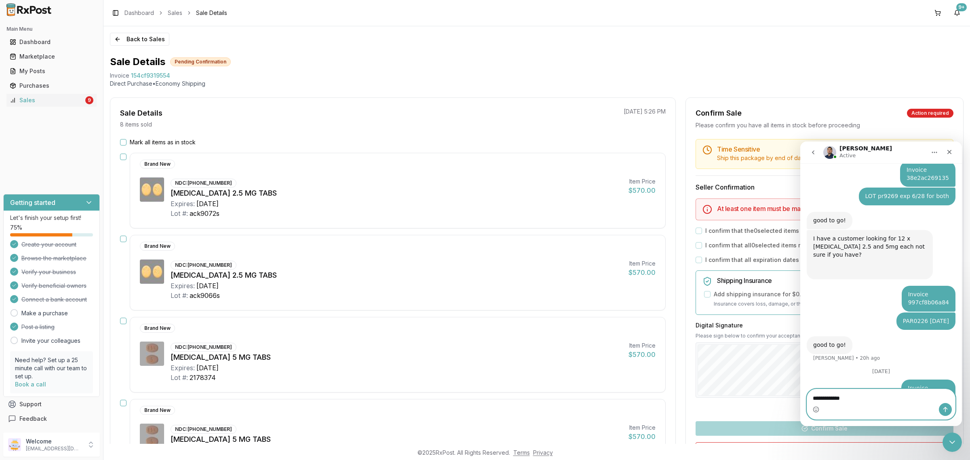
paste textarea "**********"
type textarea "**********"
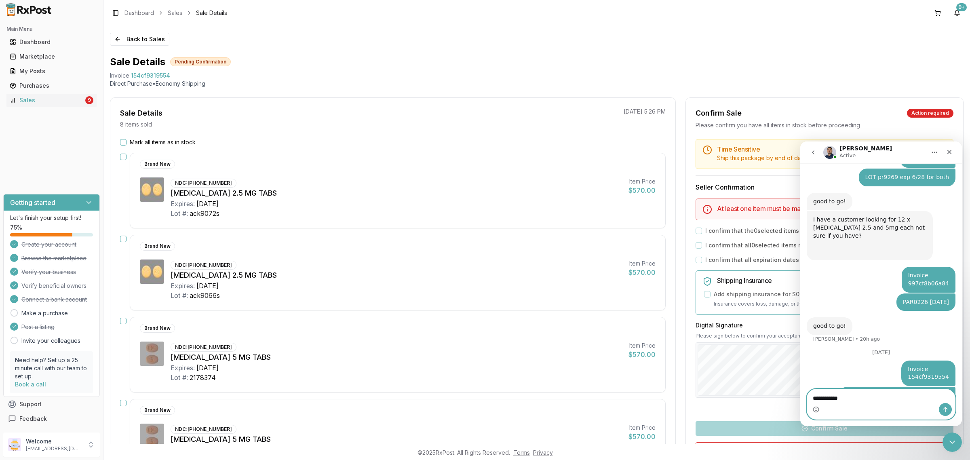
paste textarea "**********"
type textarea "**********"
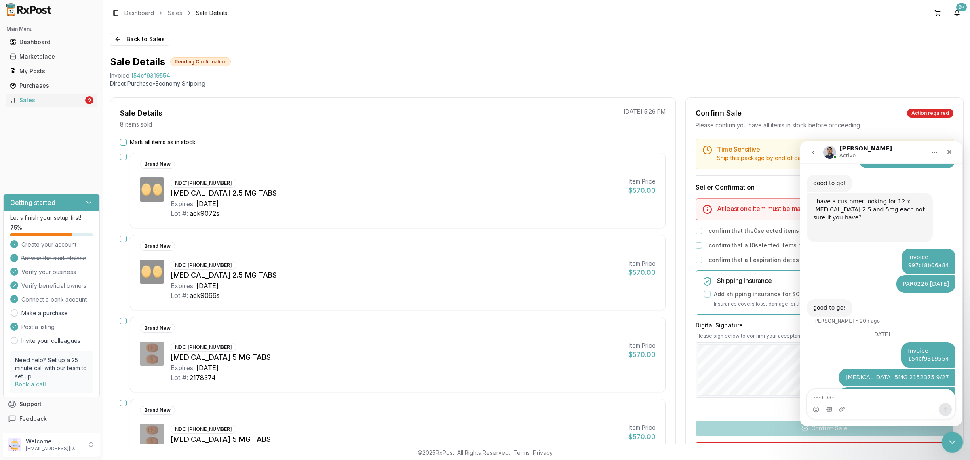
click at [946, 439] on icon "Close Intercom Messenger" at bounding box center [951, 441] width 10 height 10
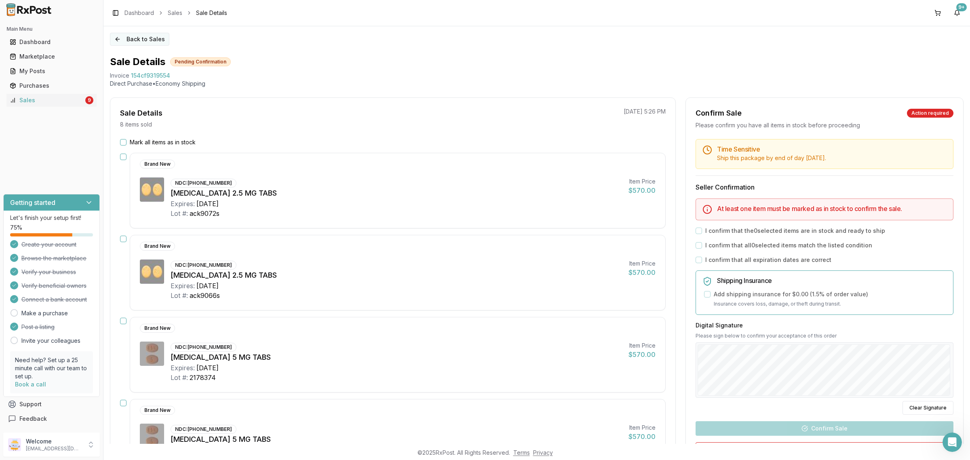
click at [139, 40] on button "Back to Sales" at bounding box center [139, 39] width 59 height 13
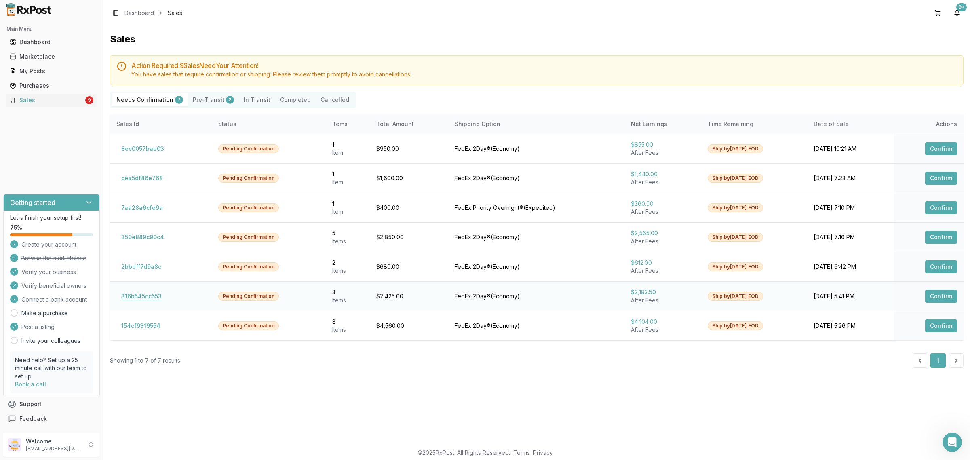
click at [133, 301] on button "316b545cc553" at bounding box center [141, 296] width 50 height 13
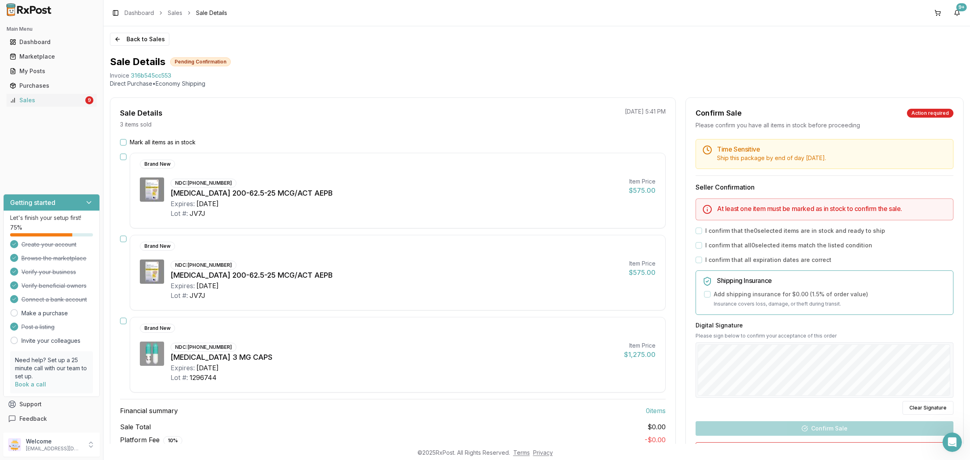
click at [170, 142] on label "Mark all items as in stock" at bounding box center [163, 142] width 66 height 8
click at [127, 142] on button "Mark all items as in stock" at bounding box center [123, 142] width 6 height 6
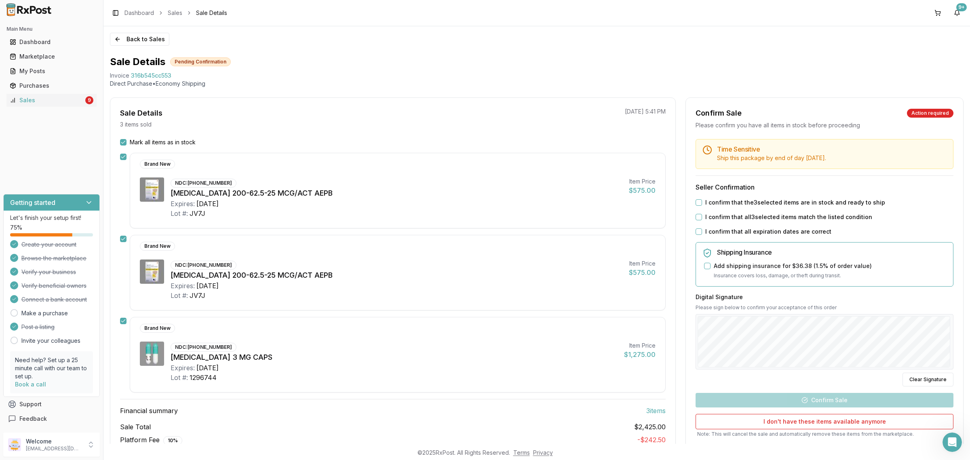
click at [702, 203] on div "I confirm that the 3 selected items are in stock and ready to ship" at bounding box center [825, 202] width 258 height 8
drag, startPoint x: 709, startPoint y: 202, endPoint x: 710, endPoint y: 215, distance: 13.3
click at [710, 202] on label "I confirm that the 3 selected items are in stock and ready to ship" at bounding box center [795, 202] width 180 height 8
click at [702, 202] on button "I confirm that the 3 selected items are in stock and ready to ship" at bounding box center [699, 202] width 6 height 6
click at [710, 220] on label "I confirm that all 3 selected items match the listed condition" at bounding box center [788, 217] width 167 height 8
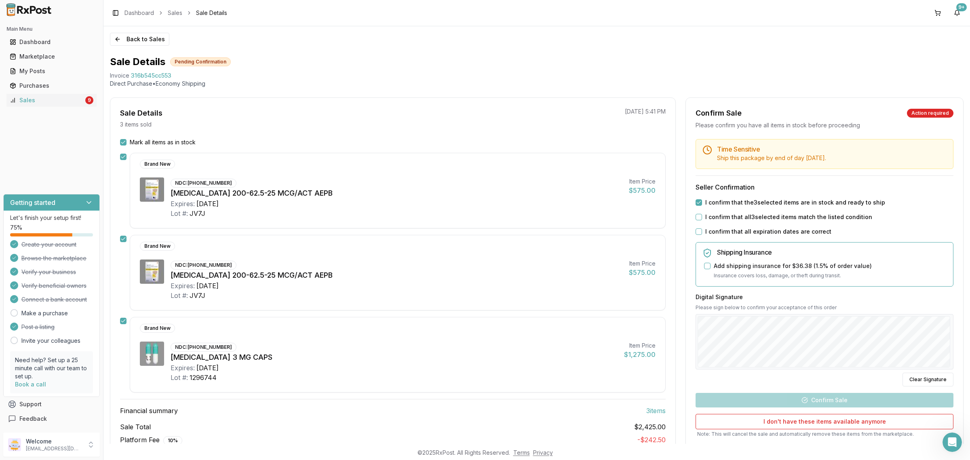
click at [702, 220] on button "I confirm that all 3 selected items match the listed condition" at bounding box center [699, 217] width 6 height 6
click at [710, 229] on label "I confirm that all expiration dates are correct" at bounding box center [768, 232] width 126 height 8
click at [702, 229] on button "I confirm that all expiration dates are correct" at bounding box center [699, 231] width 6 height 6
click at [841, 401] on button "Confirm Sale" at bounding box center [825, 400] width 258 height 15
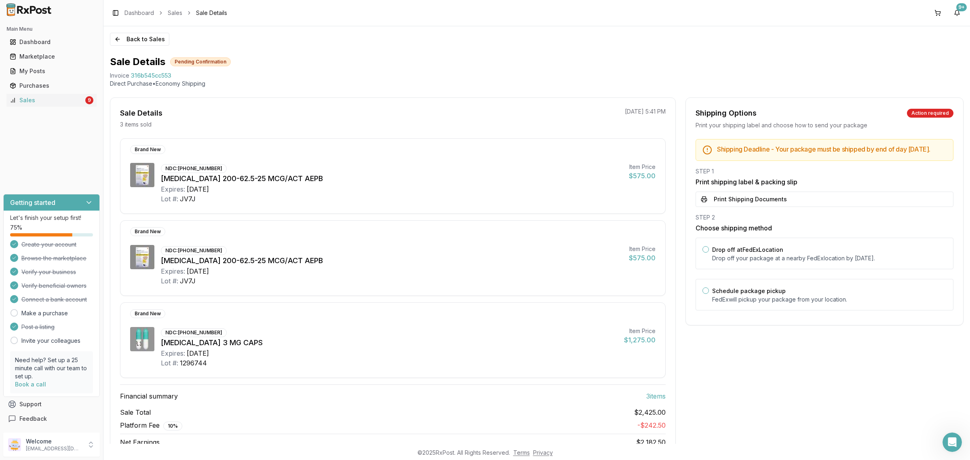
click at [782, 215] on div "Shipping Deadline - Your package must be shipped by end of day Thursday, Septem…" at bounding box center [824, 227] width 277 height 176
click at [778, 205] on button "Print Shipping Documents" at bounding box center [825, 199] width 258 height 15
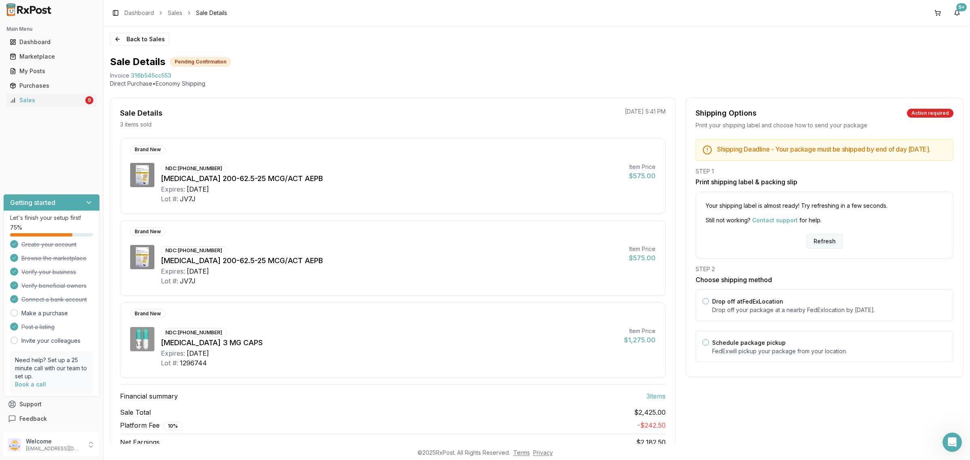
click at [829, 247] on button "Refresh" at bounding box center [825, 241] width 36 height 15
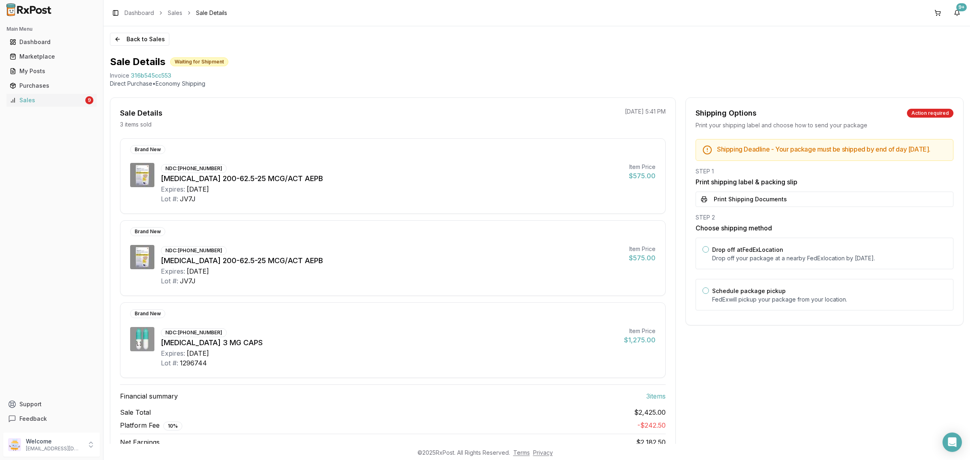
click at [816, 196] on div "STEP 1 Print shipping label & packing slip Print Shipping Documents" at bounding box center [825, 187] width 258 height 40
click at [815, 207] on button "Print Shipping Documents" at bounding box center [825, 199] width 258 height 15
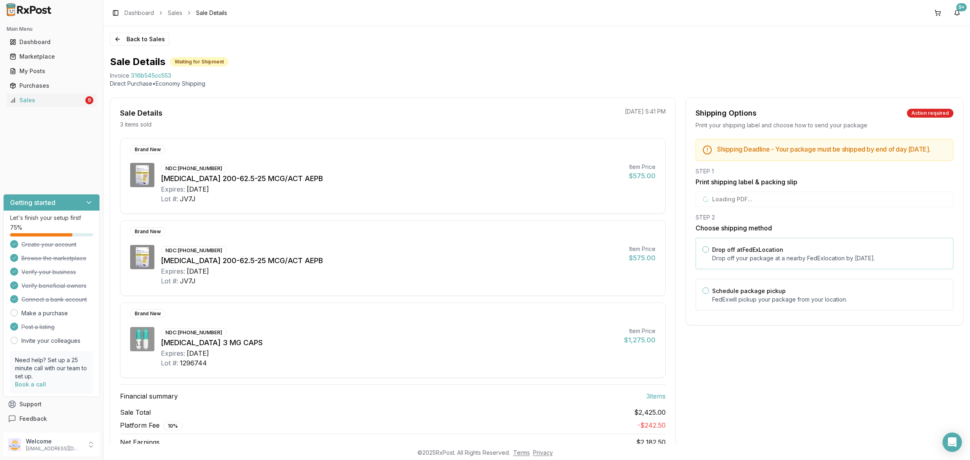
click at [764, 253] on label "Drop off at FedEx Location" at bounding box center [747, 249] width 71 height 7
click at [709, 253] on button "Drop off at FedEx Location" at bounding box center [706, 249] width 6 height 6
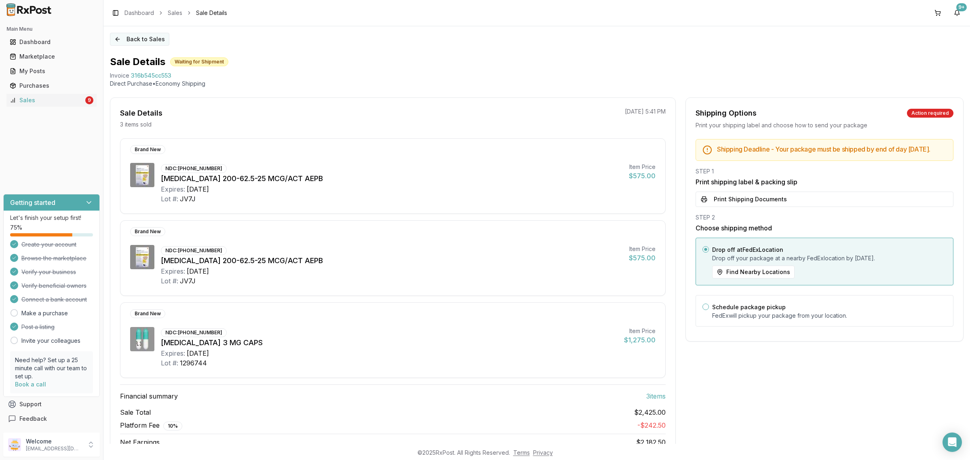
click at [132, 44] on button "Back to Sales" at bounding box center [139, 39] width 59 height 13
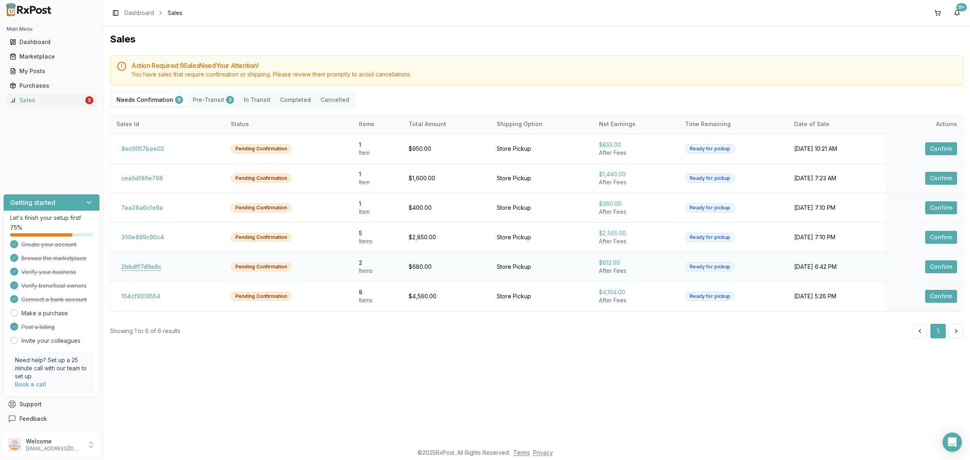
click at [125, 268] on button "2bbdff7d9a8c" at bounding box center [141, 266] width 50 height 13
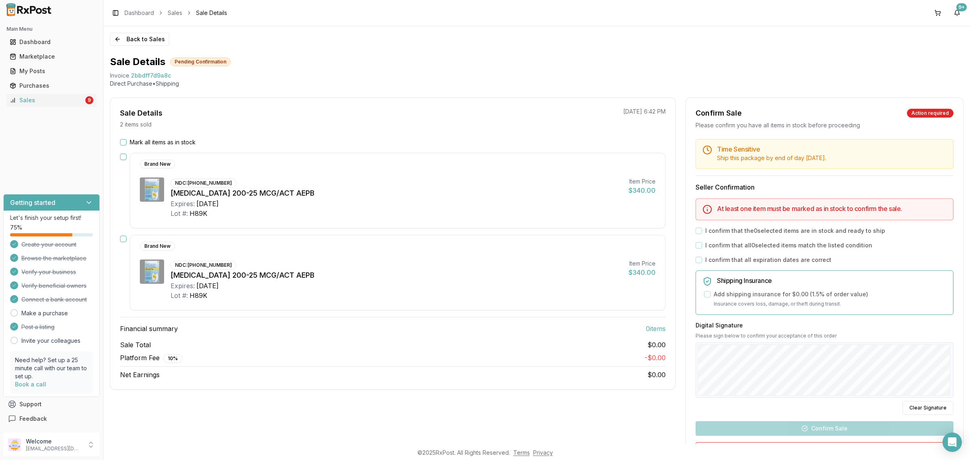
click at [408, 286] on div "Expires: 2027-03-01" at bounding box center [397, 286] width 452 height 10
click at [155, 140] on label "Mark all items as in stock" at bounding box center [163, 142] width 66 height 8
click at [127, 140] on button "Mark all items as in stock" at bounding box center [123, 142] width 6 height 6
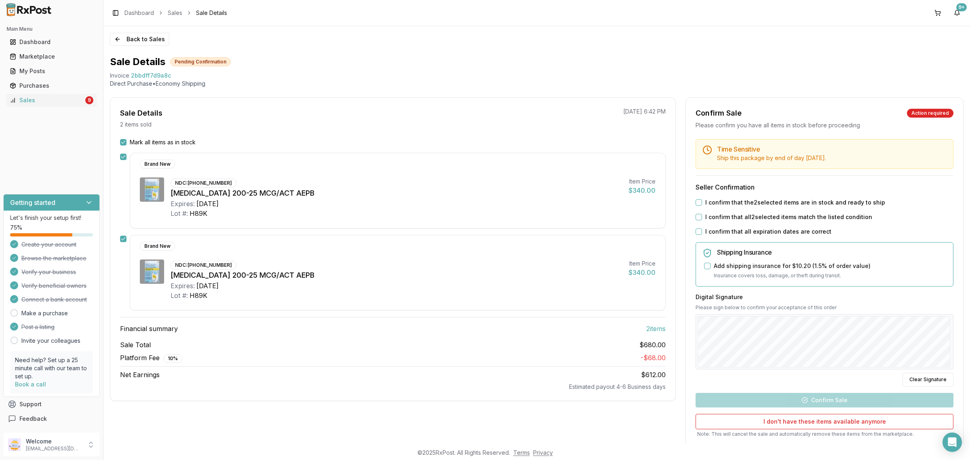
click at [724, 203] on label "I confirm that the 2 selected items are in stock and ready to ship" at bounding box center [795, 202] width 180 height 8
click at [702, 203] on button "I confirm that the 2 selected items are in stock and ready to ship" at bounding box center [699, 202] width 6 height 6
click at [724, 217] on label "I confirm that all 2 selected items match the listed condition" at bounding box center [788, 217] width 167 height 8
click at [702, 217] on button "I confirm that all 2 selected items match the listed condition" at bounding box center [699, 217] width 6 height 6
click at [724, 233] on label "I confirm that all expiration dates are correct" at bounding box center [768, 232] width 126 height 8
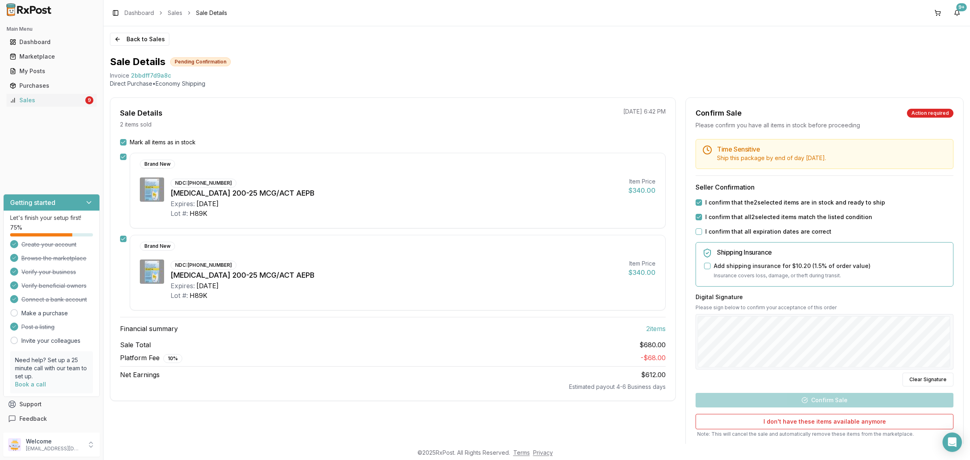
click at [702, 233] on button "I confirm that all expiration dates are correct" at bounding box center [699, 231] width 6 height 6
click at [818, 403] on button "Confirm Sale" at bounding box center [825, 400] width 258 height 15
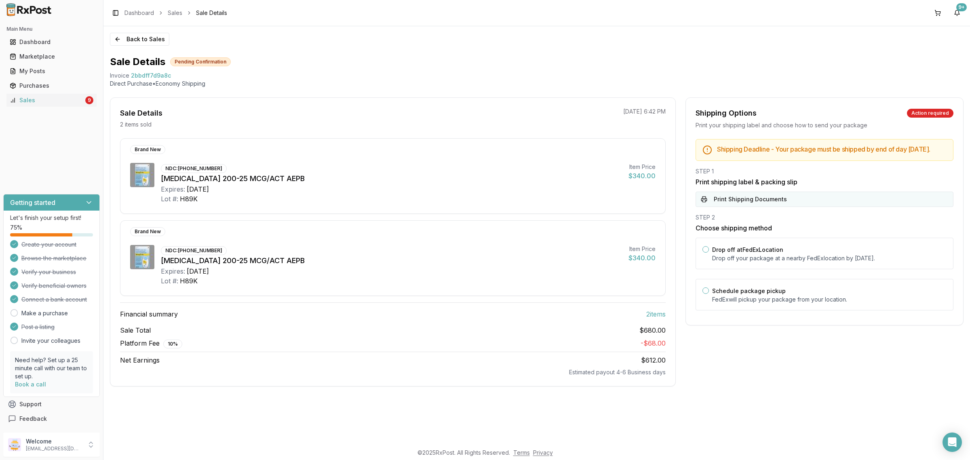
click at [778, 207] on button "Print Shipping Documents" at bounding box center [825, 199] width 258 height 15
click at [781, 262] on p "Drop off your package at a nearby [GEOGRAPHIC_DATA] location by [DATE] ." at bounding box center [829, 258] width 234 height 8
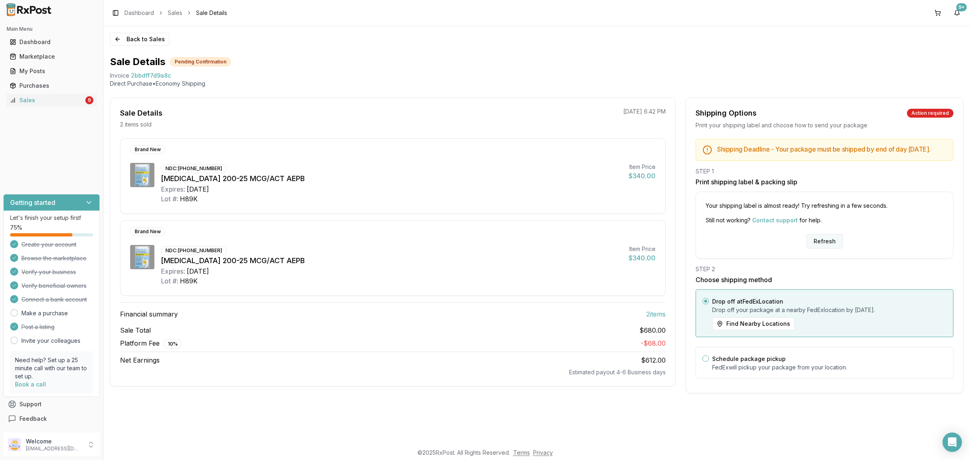
click at [823, 249] on button "Refresh" at bounding box center [825, 241] width 36 height 15
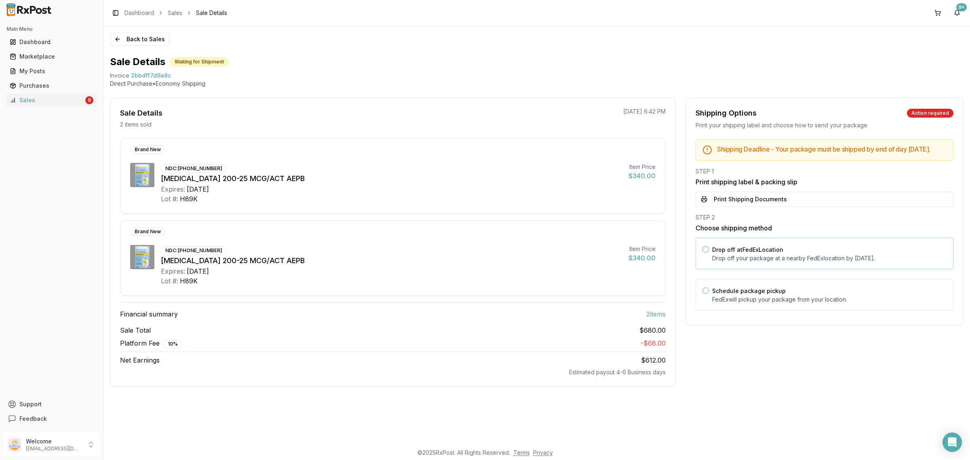
click at [798, 262] on p "Drop off your package at a nearby [GEOGRAPHIC_DATA] location by [DATE] ." at bounding box center [829, 258] width 234 height 8
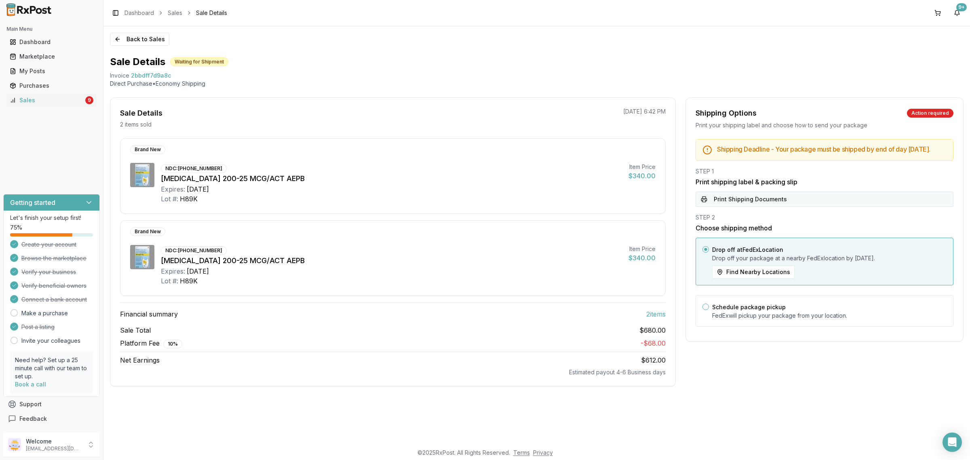
click at [816, 207] on button "Print Shipping Documents" at bounding box center [825, 199] width 258 height 15
click at [126, 44] on button "Back to Sales" at bounding box center [139, 39] width 59 height 13
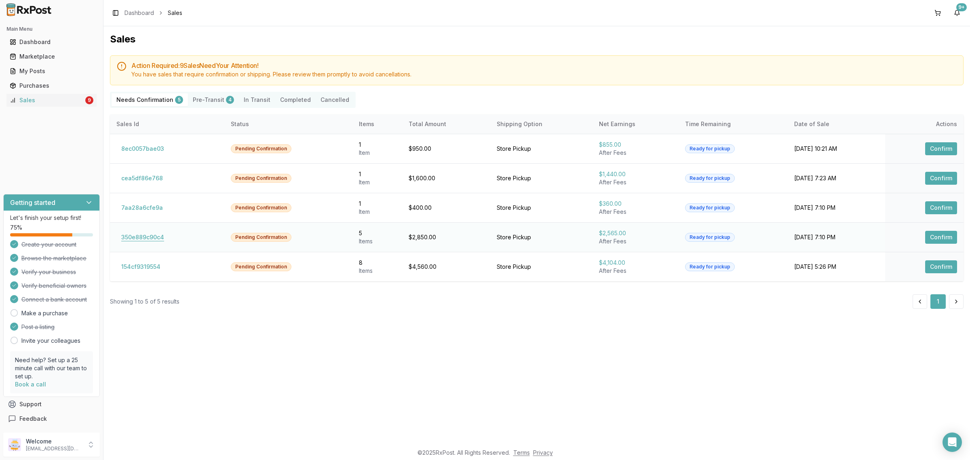
click at [149, 236] on button "350e889c90c4" at bounding box center [142, 237] width 53 height 13
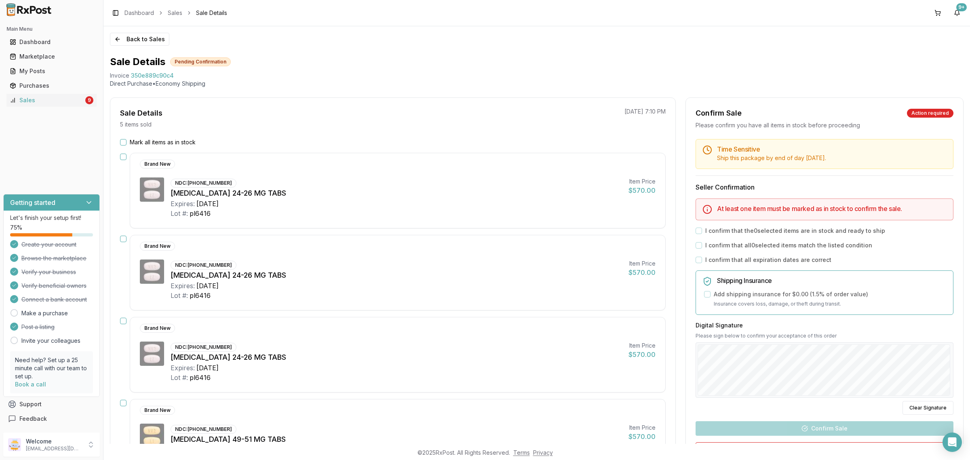
click at [956, 443] on icon "Open Intercom Messenger" at bounding box center [952, 442] width 8 height 10
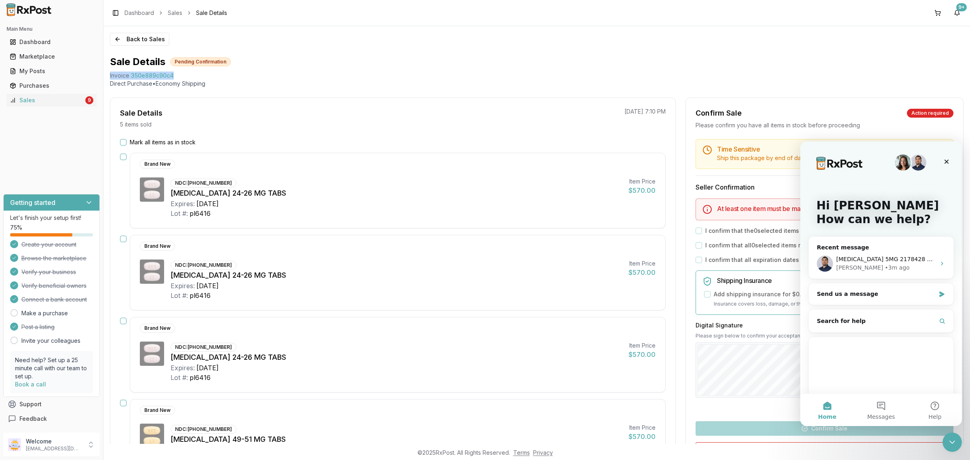
drag, startPoint x: 108, startPoint y: 72, endPoint x: 205, endPoint y: 74, distance: 97.0
click at [205, 74] on div "Back to Sales Sale Details Pending Confirmation Invoice 350e889c90c4 Direct Pur…" at bounding box center [536, 235] width 867 height 418
copy div "Invoice 350e889c90c4"
click at [885, 264] on div "• 3m ago" at bounding box center [897, 268] width 25 height 8
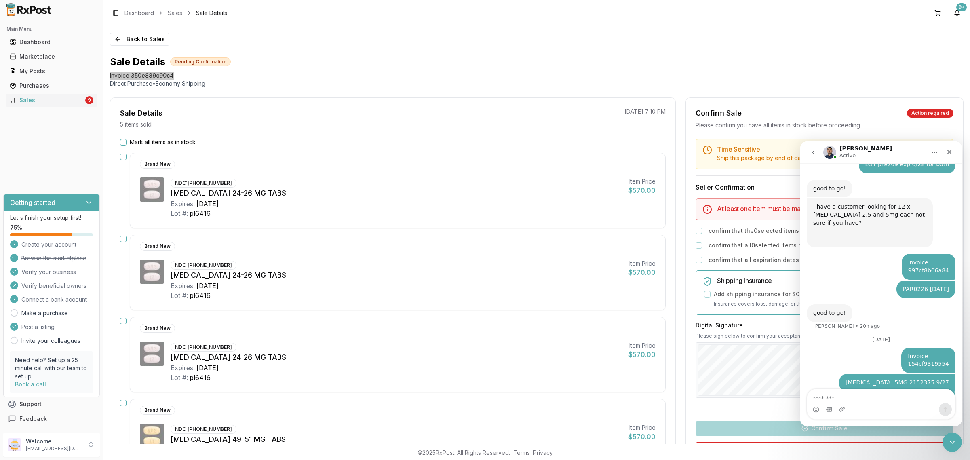
type textarea "**********"
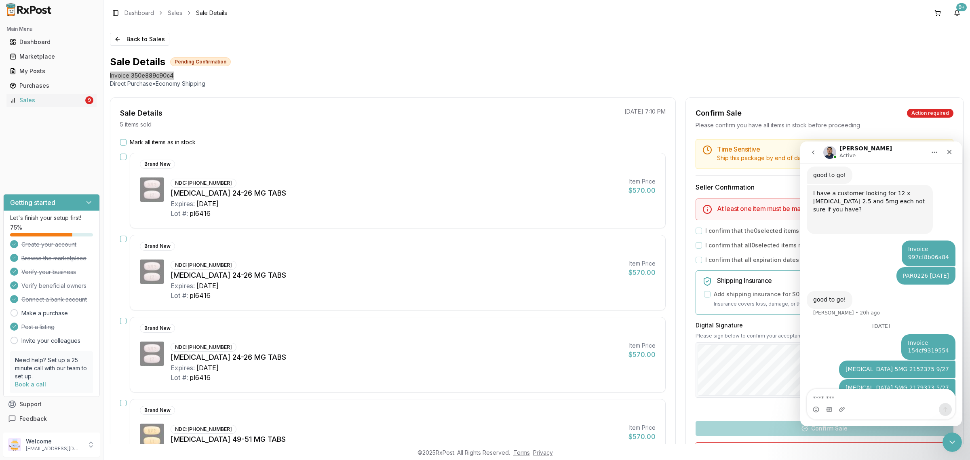
scroll to position [1112, 0]
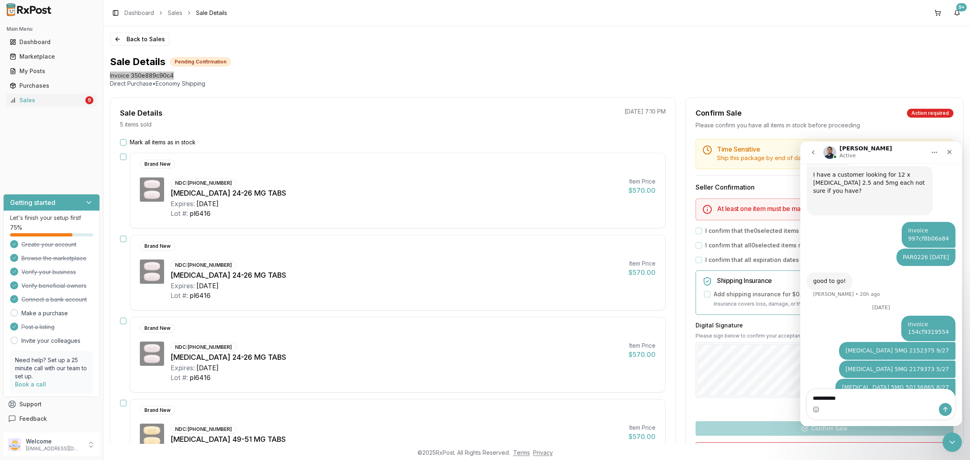
drag, startPoint x: 855, startPoint y: 396, endPoint x: 793, endPoint y: 401, distance: 62.0
click at [800, 401] on html "[PERSON_NAME] Active Ask us anything, or share your feedback. I have a couple p…" at bounding box center [881, 283] width 162 height 285
click at [876, 400] on textarea "**********" at bounding box center [881, 396] width 148 height 14
drag, startPoint x: 874, startPoint y: 400, endPoint x: 801, endPoint y: 399, distance: 72.8
click at [801, 399] on div "**********" at bounding box center [881, 404] width 162 height 31
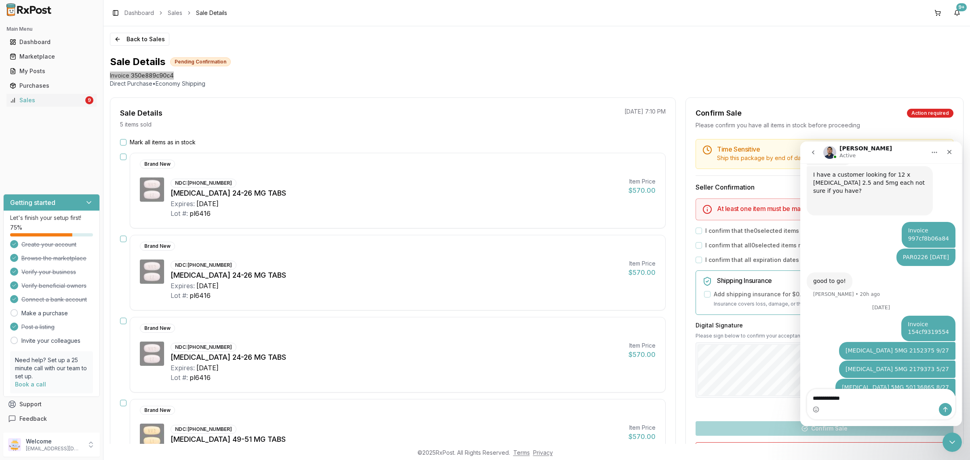
click at [888, 400] on textarea "**********" at bounding box center [881, 396] width 148 height 14
drag, startPoint x: 886, startPoint y: 399, endPoint x: 832, endPoint y: 373, distance: 60.4
click at [830, 434] on div "Invoice 350e889c90c4 [PERSON_NAME] • Just now" at bounding box center [881, 451] width 149 height 35
click at [900, 403] on div "Intercom messenger" at bounding box center [881, 409] width 148 height 13
click at [896, 394] on textarea "**********" at bounding box center [881, 396] width 148 height 14
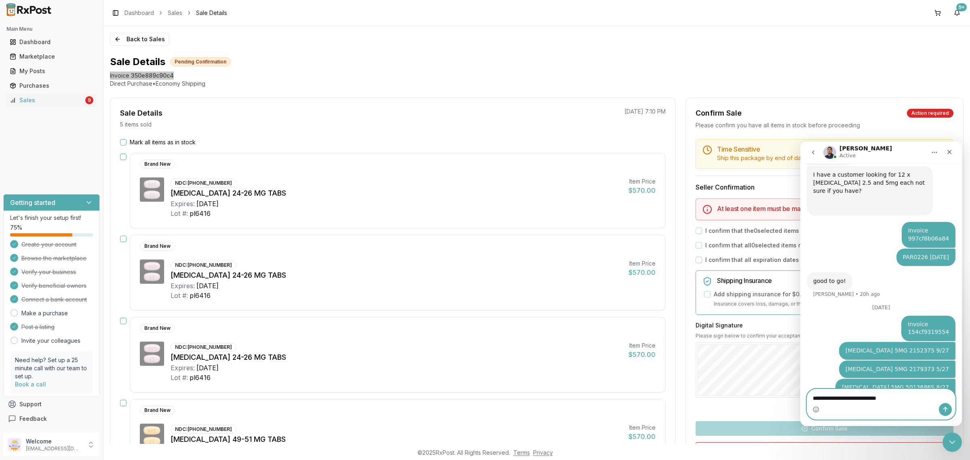
type textarea "**********"
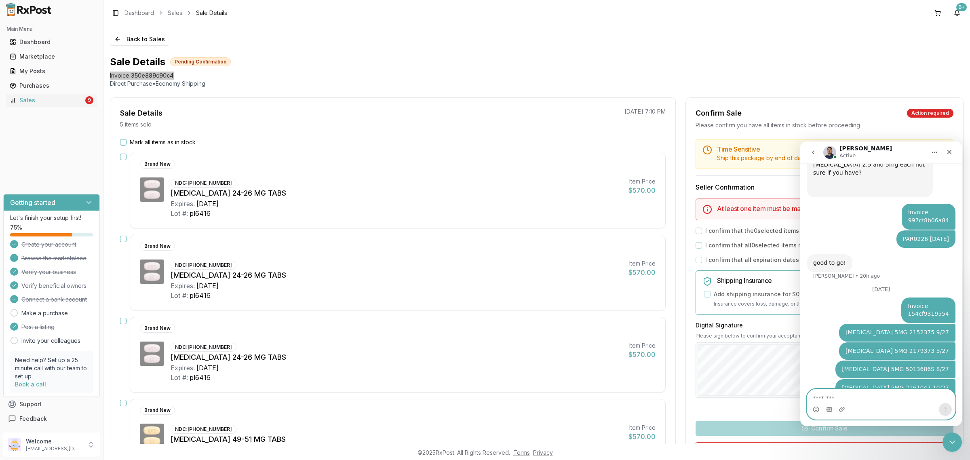
paste textarea "**********"
type textarea "**********"
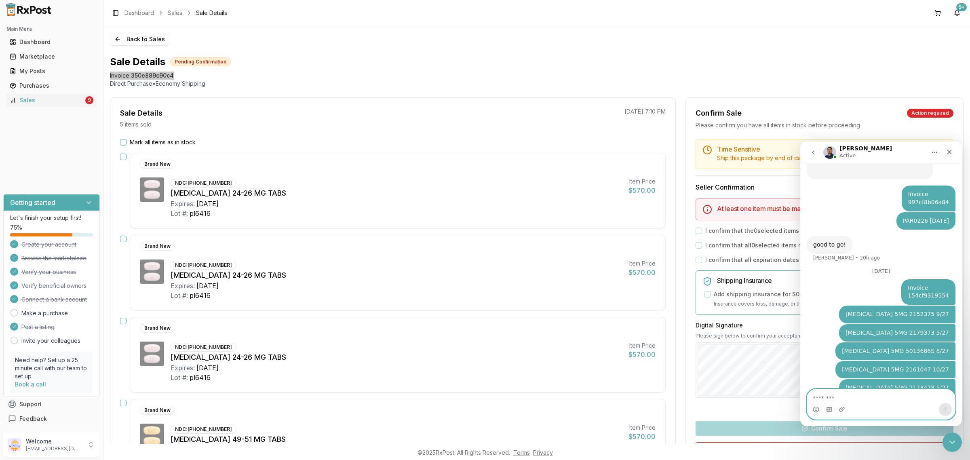
paste textarea "**********"
type textarea "**********"
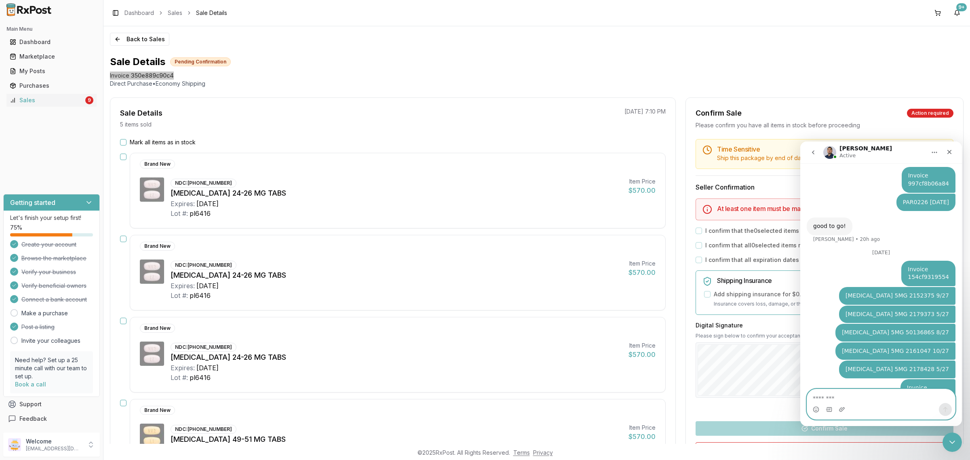
paste textarea "**********"
click at [845, 398] on textarea "**********" at bounding box center [881, 396] width 148 height 14
drag, startPoint x: 893, startPoint y: 394, endPoint x: 757, endPoint y: 376, distance: 137.1
click at [800, 376] on html "[PERSON_NAME] Active Ask us anything, or share your feedback. I have a couple p…" at bounding box center [881, 283] width 162 height 285
paste textarea "Message…"
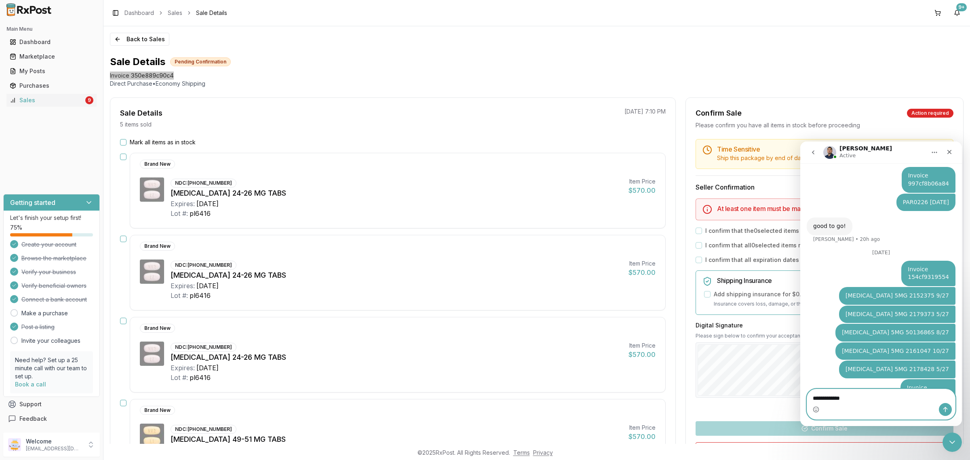
drag, startPoint x: 851, startPoint y: 398, endPoint x: 844, endPoint y: 399, distance: 7.3
click at [844, 399] on textarea "**********" at bounding box center [881, 396] width 148 height 14
drag, startPoint x: 882, startPoint y: 404, endPoint x: 801, endPoint y: 403, distance: 80.9
click at [801, 403] on div "**********" at bounding box center [881, 404] width 162 height 31
drag, startPoint x: 863, startPoint y: 399, endPoint x: 1596, endPoint y: 540, distance: 746.4
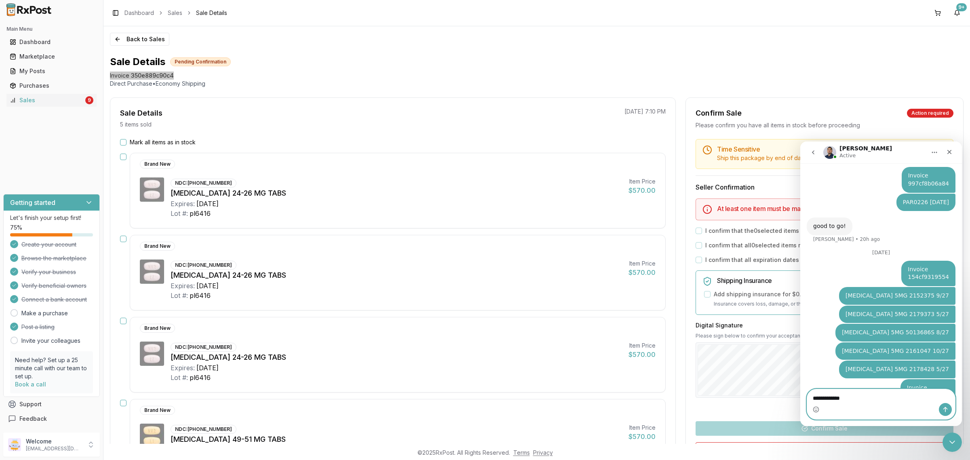
click at [800, 398] on html "[PERSON_NAME] Active Ask us anything, or share your feedback. I have a couple p…" at bounding box center [881, 283] width 162 height 285
click at [887, 397] on textarea "**********" at bounding box center [881, 396] width 148 height 14
type textarea "**********"
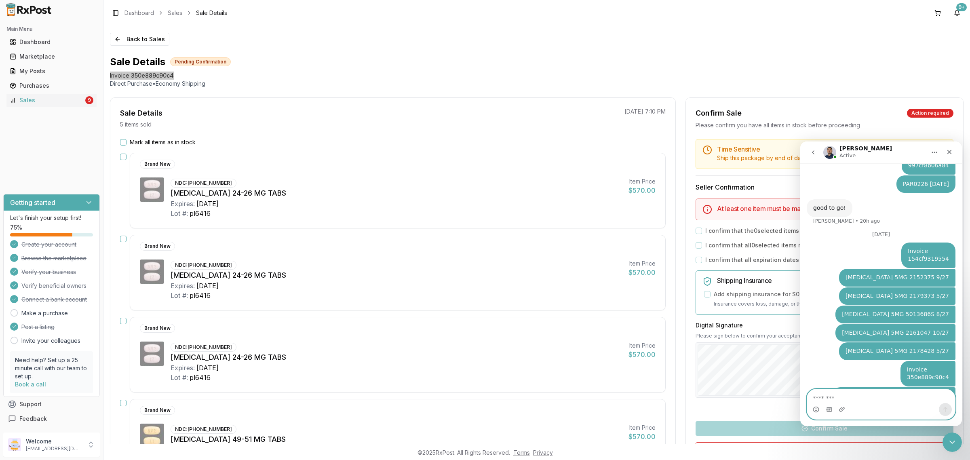
paste textarea "**********"
type textarea "**********"
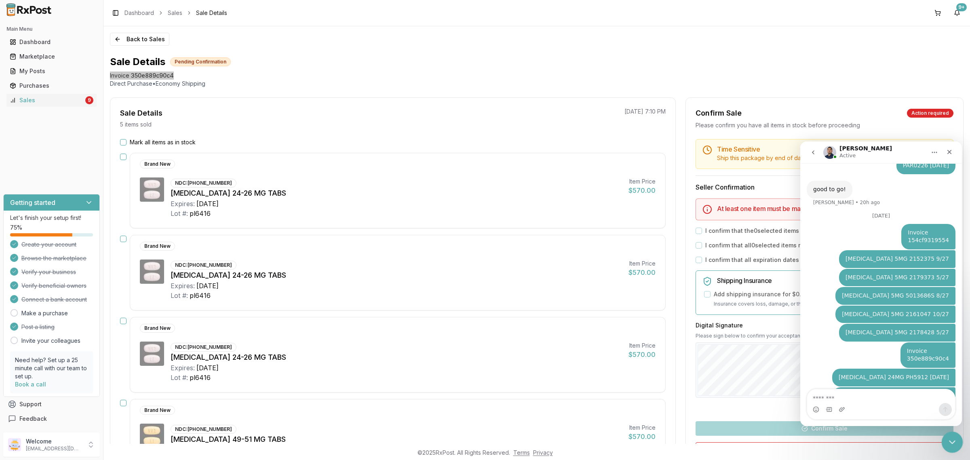
click at [952, 440] on icon "Close Intercom Messenger" at bounding box center [951, 441] width 10 height 10
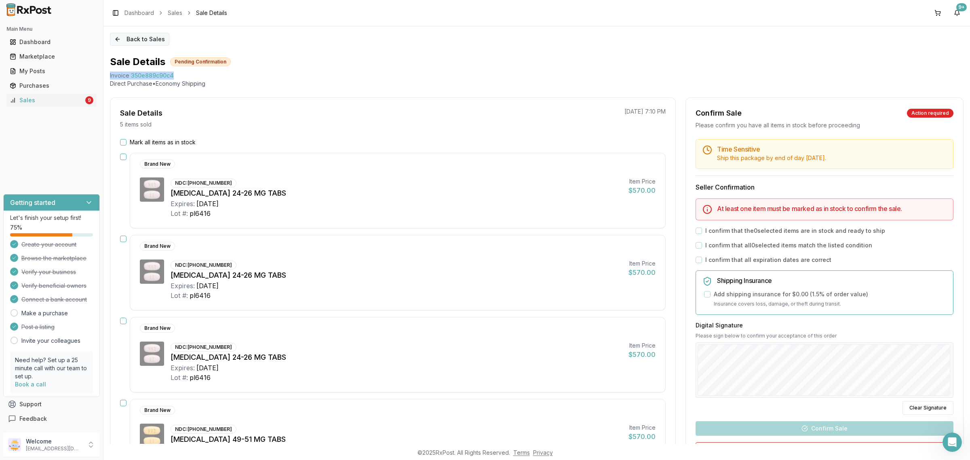
click at [150, 36] on button "Back to Sales" at bounding box center [139, 39] width 59 height 13
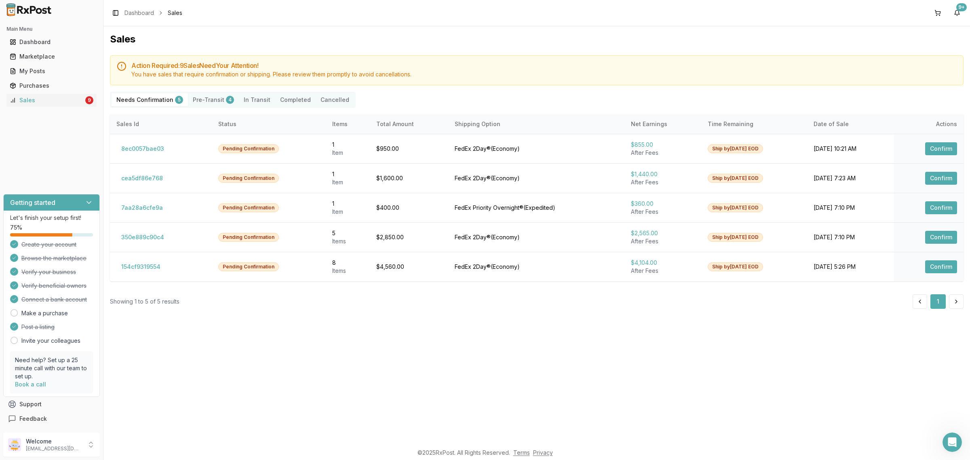
click at [423, 380] on div "Sales Action Required: 9 Sale s Need Your Attention! You have sales that requir…" at bounding box center [536, 235] width 867 height 418
click at [153, 207] on button "7aa28a6cfe9a" at bounding box center [141, 207] width 51 height 13
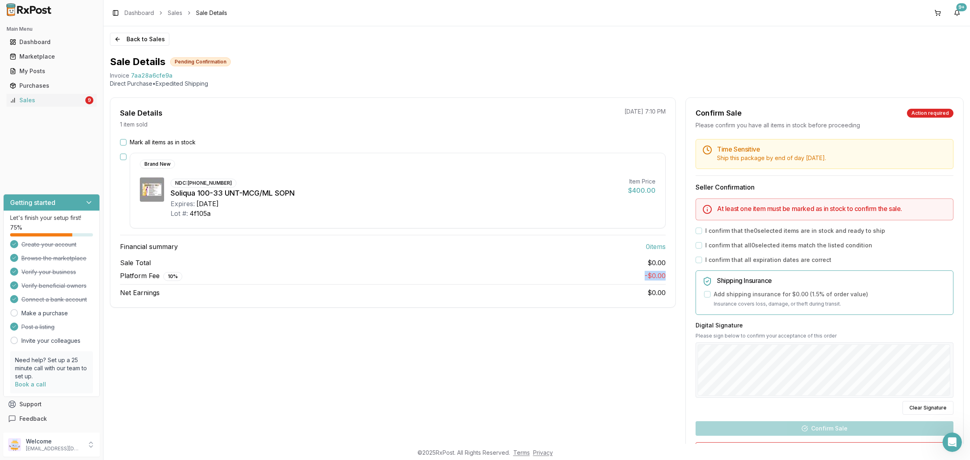
click at [265, 281] on div "Sale Total $0.00 Platform Fee 10 % - $0.00 Net Earnings $0.00" at bounding box center [393, 278] width 546 height 40
drag, startPoint x: 36, startPoint y: 325, endPoint x: 78, endPoint y: 320, distance: 42.3
click at [46, 324] on span "Post a listing" at bounding box center [37, 327] width 33 height 8
click at [290, 374] on div "Sale Details 1 item sold [DATE] 7:10 PM Mark all items as in stock Brand New ND…" at bounding box center [393, 300] width 566 height 407
click at [136, 39] on button "Back to Sales" at bounding box center [139, 39] width 59 height 13
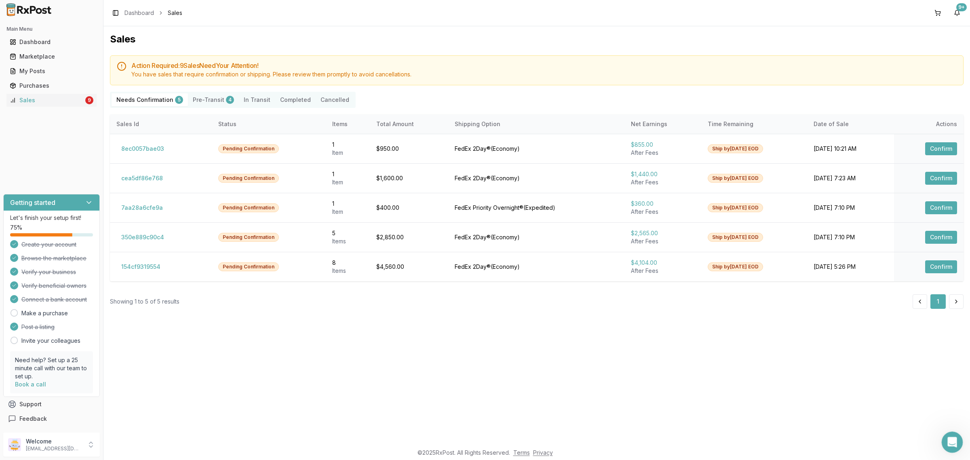
click at [960, 441] on div "Open Intercom Messenger" at bounding box center [951, 441] width 27 height 27
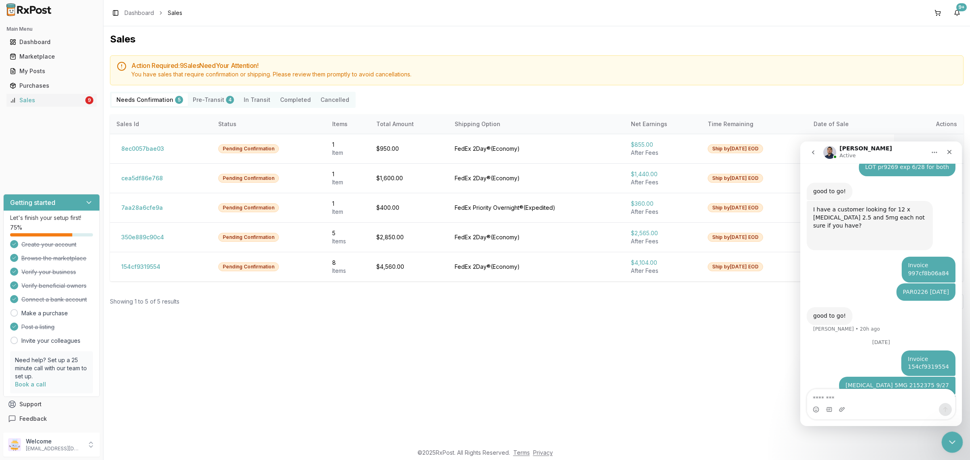
click at [953, 441] on icon "Close Intercom Messenger" at bounding box center [951, 441] width 10 height 10
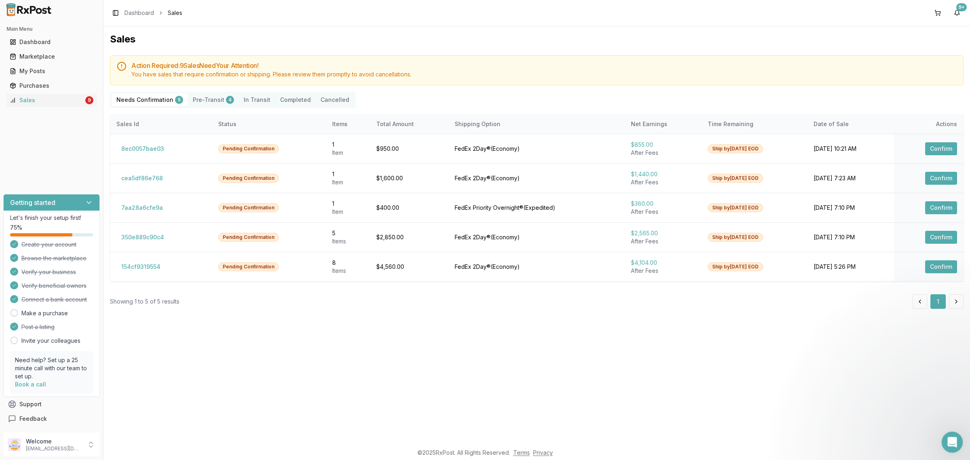
scroll to position [1204, 0]
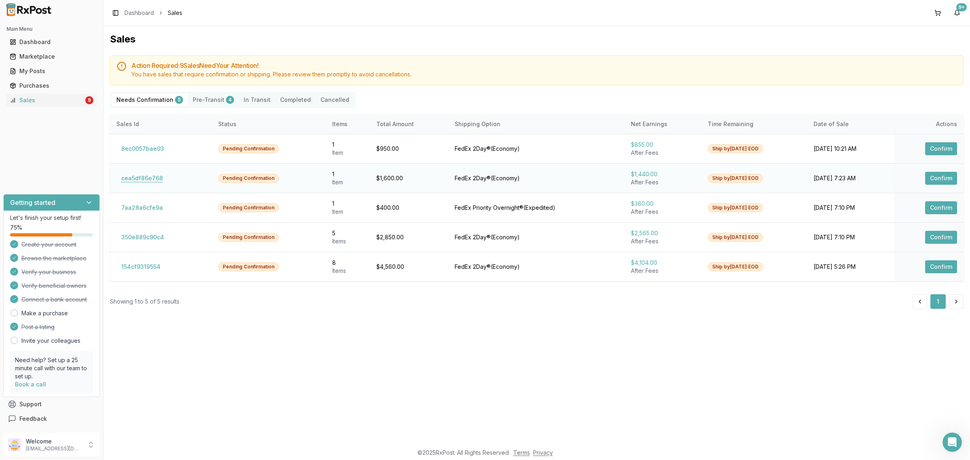
click at [143, 175] on button "cea5df86e768" at bounding box center [141, 178] width 51 height 13
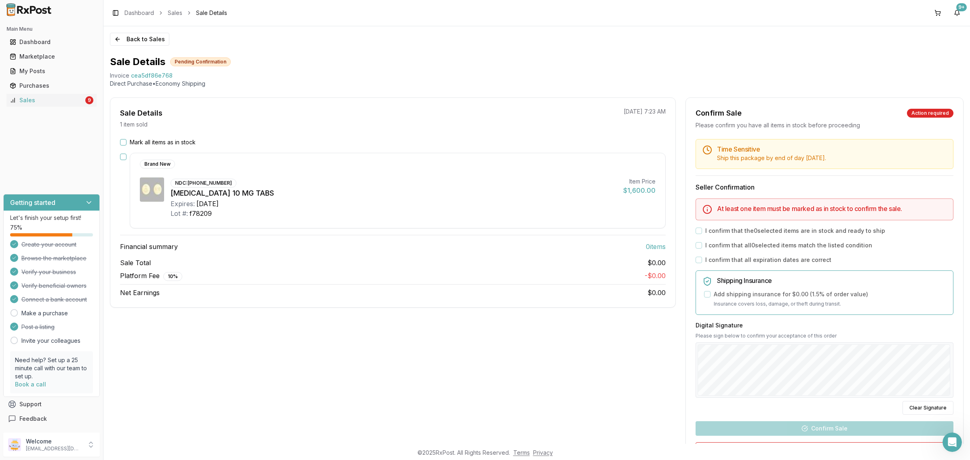
click at [445, 254] on div "Mark all items as in stock Brand New NDC: [PHONE_NUMBER] [MEDICAL_DATA] 10 MG T…" at bounding box center [392, 217] width 565 height 159
click at [170, 143] on label "Mark all items as in stock" at bounding box center [163, 142] width 66 height 8
click at [127, 143] on button "Mark all items as in stock" at bounding box center [123, 142] width 6 height 6
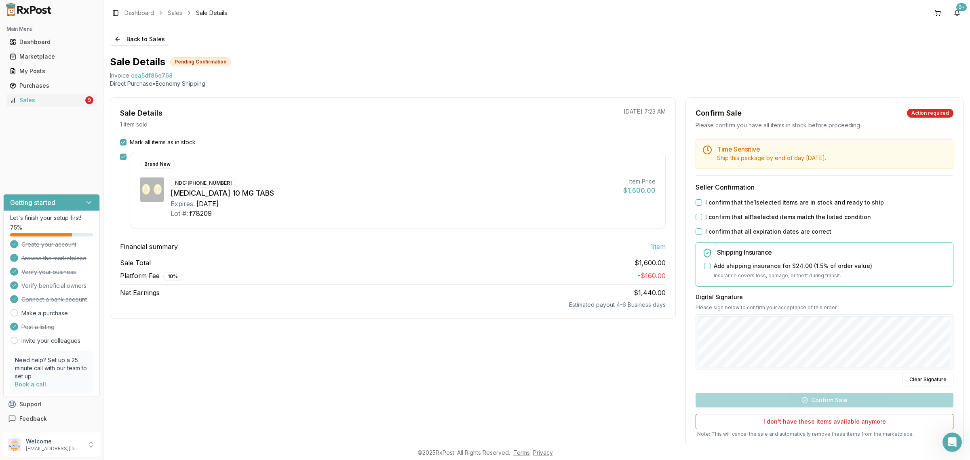
click at [827, 203] on label "I confirm that the 1 selected items are in stock and ready to ship" at bounding box center [794, 202] width 179 height 8
click at [702, 203] on button "I confirm that the 1 selected items are in stock and ready to ship" at bounding box center [699, 202] width 6 height 6
drag, startPoint x: 819, startPoint y: 218, endPoint x: 806, endPoint y: 228, distance: 16.1
click at [819, 218] on label "I confirm that all 1 selected items match the listed condition" at bounding box center [788, 217] width 166 height 8
click at [702, 218] on button "I confirm that all 1 selected items match the listed condition" at bounding box center [699, 217] width 6 height 6
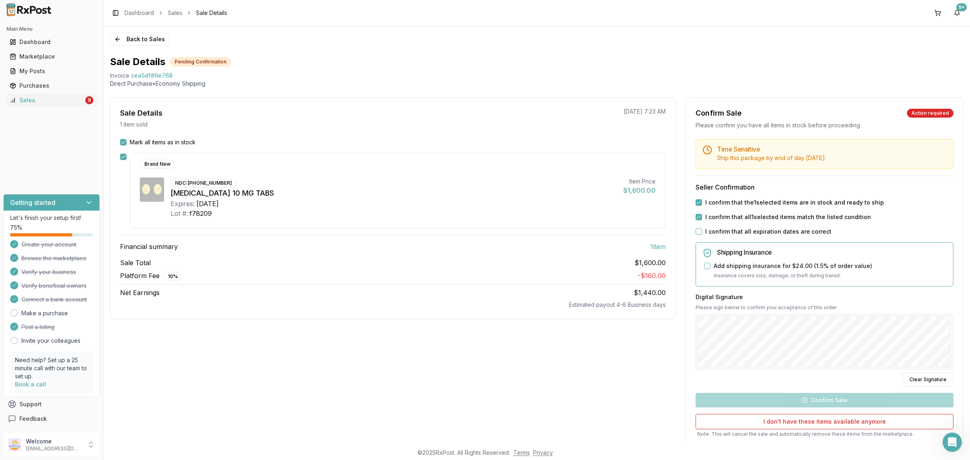
click at [789, 241] on div "Time Sensitive Ship this package by end of day [DATE] . Seller Confirmation I c…" at bounding box center [824, 302] width 277 height 327
click at [761, 231] on label "I confirm that all expiration dates are correct" at bounding box center [768, 232] width 126 height 8
click at [702, 231] on button "I confirm that all expiration dates are correct" at bounding box center [699, 231] width 6 height 6
drag, startPoint x: 819, startPoint y: 400, endPoint x: 803, endPoint y: 394, distance: 16.9
click at [818, 401] on button "Confirm Sale" at bounding box center [825, 400] width 258 height 15
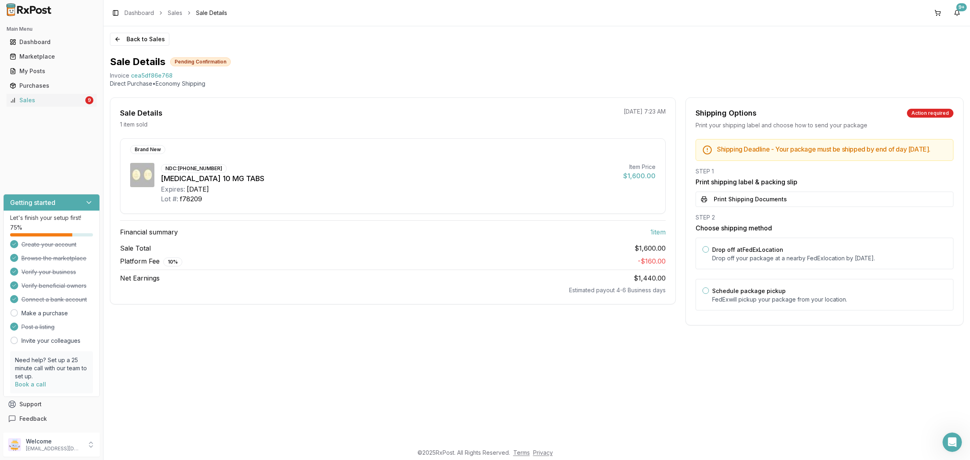
click at [414, 255] on div "Sale Total $1,600.00 Platform Fee 10 % - $160.00 Net Earnings $1,440.00 Estimat…" at bounding box center [393, 268] width 546 height 51
click at [150, 39] on button "Back to Sales" at bounding box center [139, 39] width 59 height 13
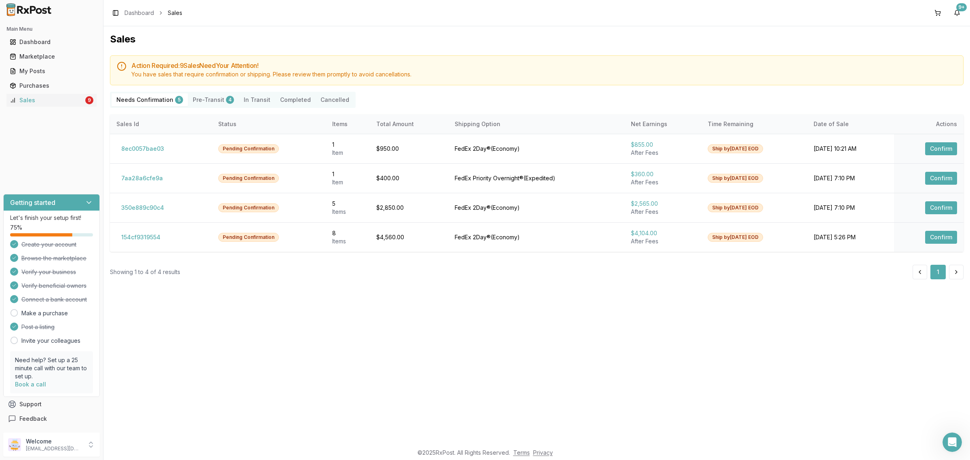
click at [219, 100] on button "Pre-Transit 4" at bounding box center [213, 99] width 51 height 13
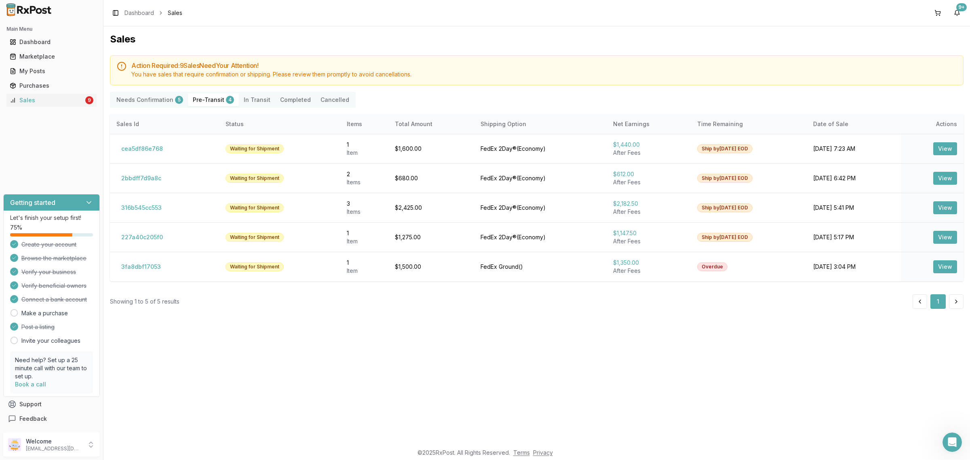
click at [348, 361] on div "Sales Action Required: 9 Sale s Need Your Attention! You have sales that requir…" at bounding box center [536, 235] width 867 height 418
click at [243, 98] on Transit "In Transit" at bounding box center [257, 99] width 36 height 13
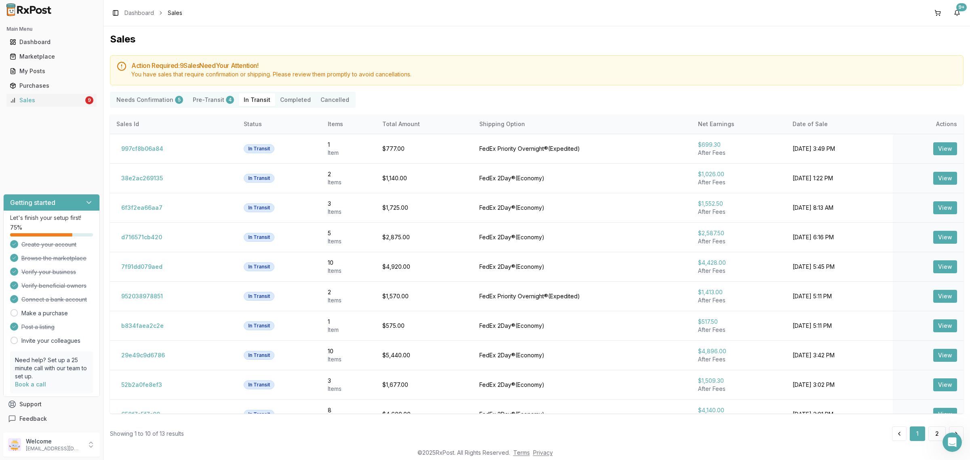
click at [219, 100] on button "Pre-Transit 4" at bounding box center [213, 99] width 51 height 13
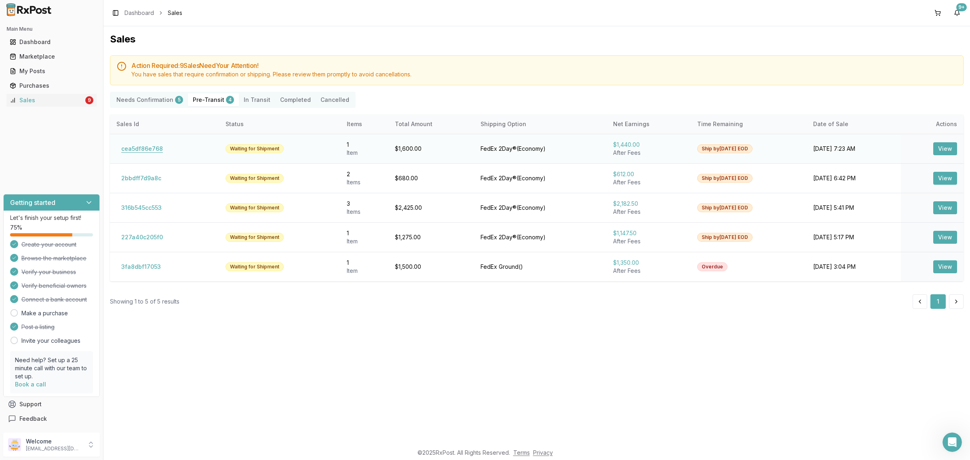
click at [154, 150] on button "cea5df86e768" at bounding box center [141, 148] width 51 height 13
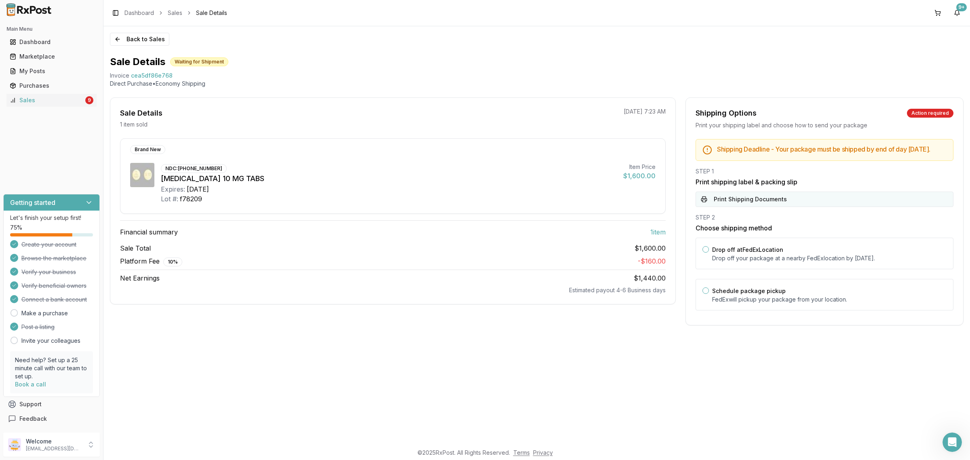
click at [766, 207] on button "Print Shipping Documents" at bounding box center [825, 199] width 258 height 15
click at [137, 37] on button "Back to Sales" at bounding box center [139, 39] width 59 height 13
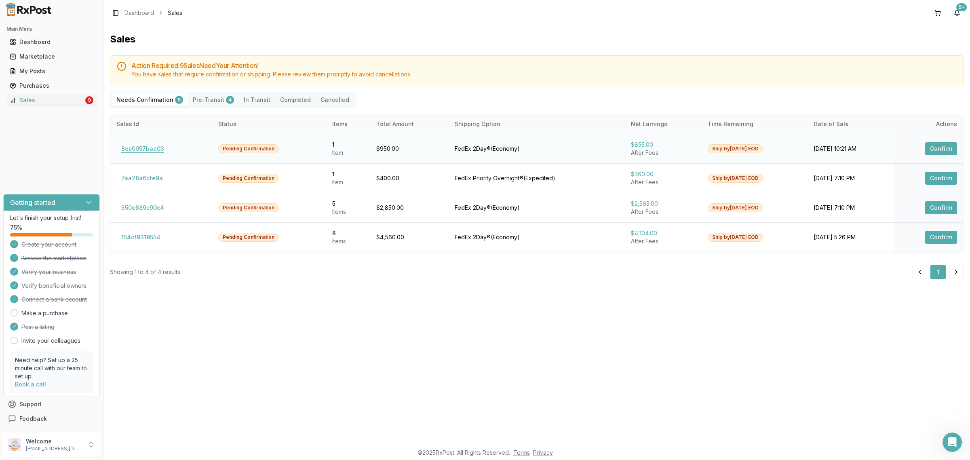
click at [137, 150] on button "8ec0057bae03" at bounding box center [142, 148] width 53 height 13
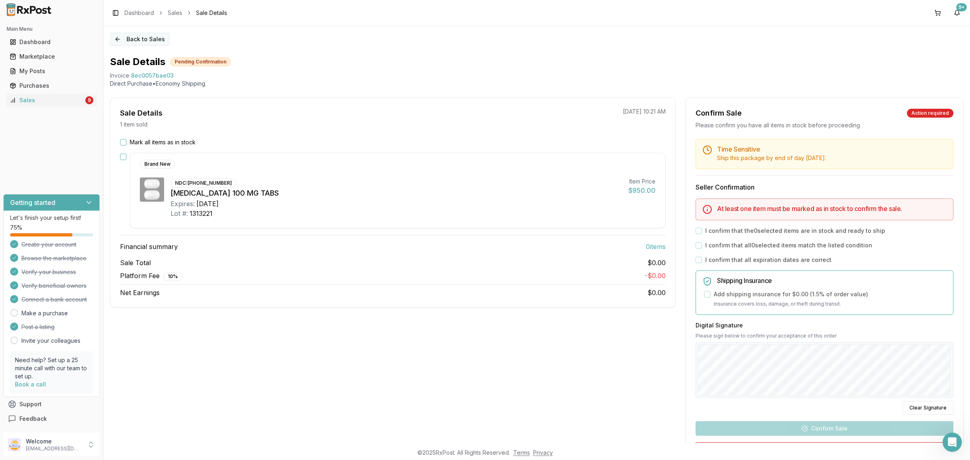
click at [128, 39] on button "Back to Sales" at bounding box center [139, 39] width 59 height 13
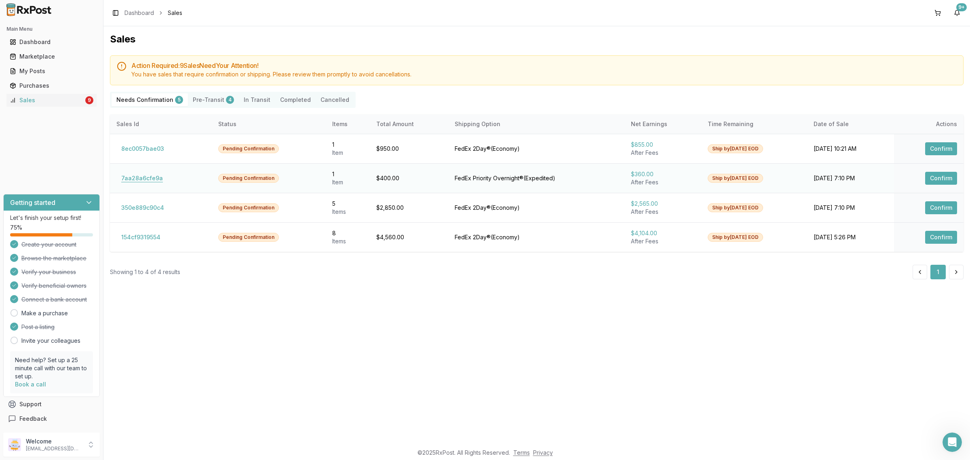
click at [154, 172] on button "7aa28a6cfe9a" at bounding box center [141, 178] width 51 height 13
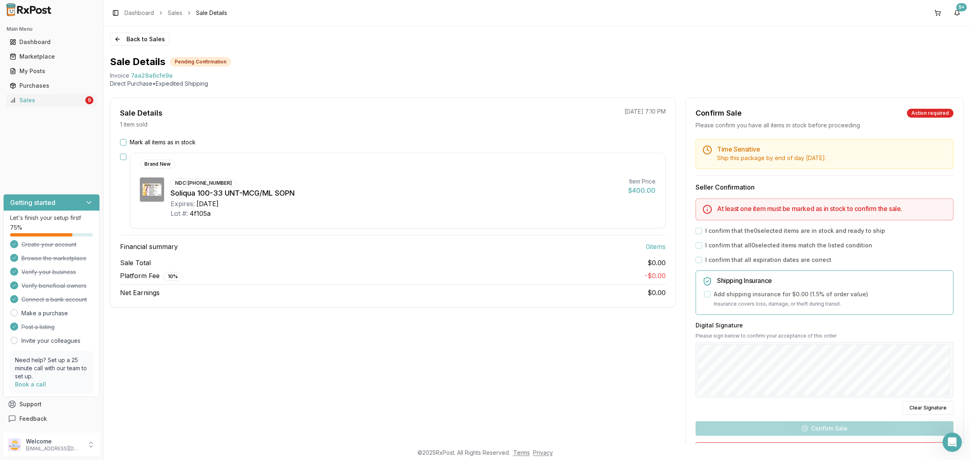
click at [156, 171] on div "Brand New" at bounding box center [397, 165] width 535 height 11
